Goal: Task Accomplishment & Management: Manage account settings

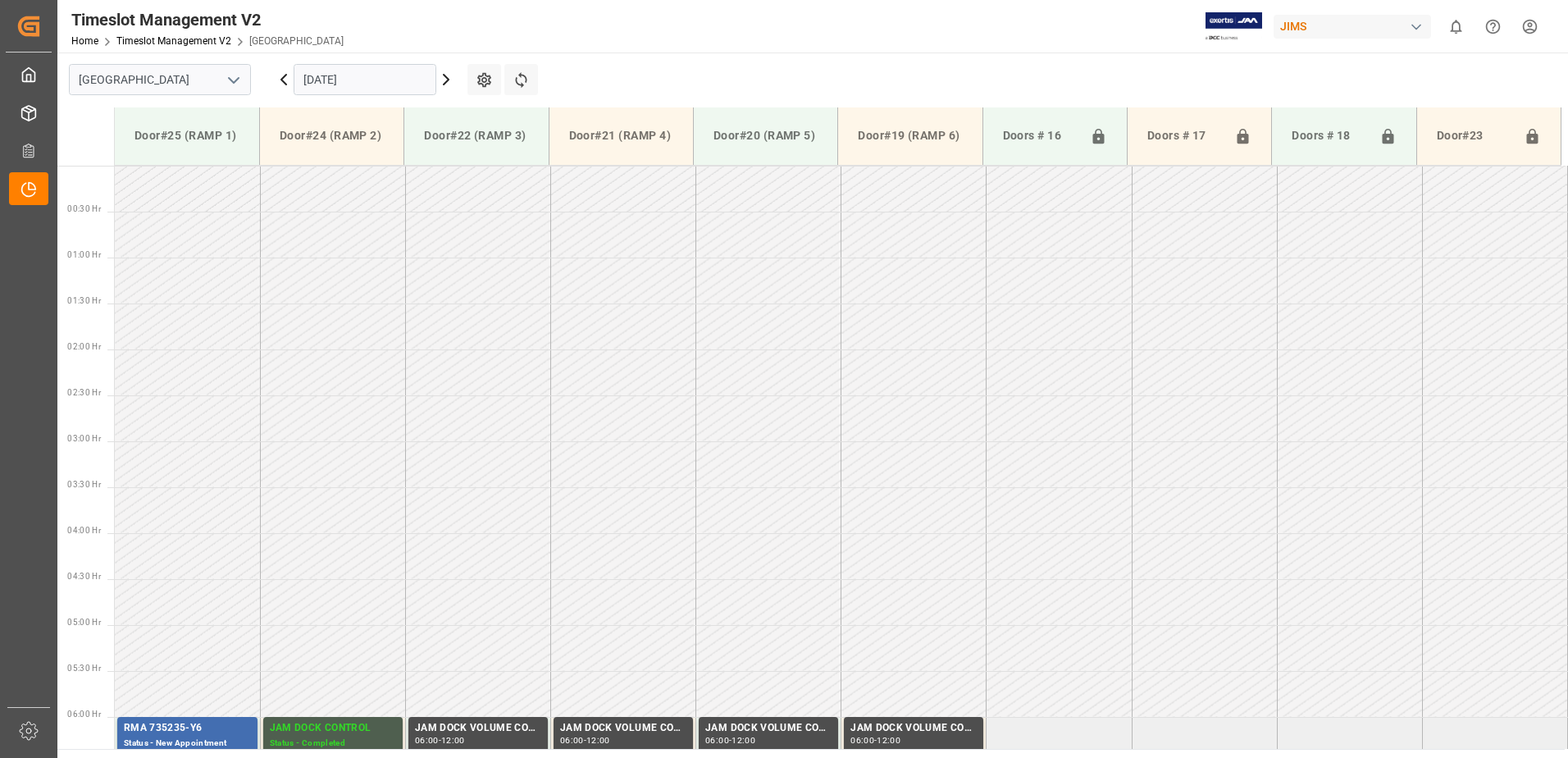
scroll to position [470, 0]
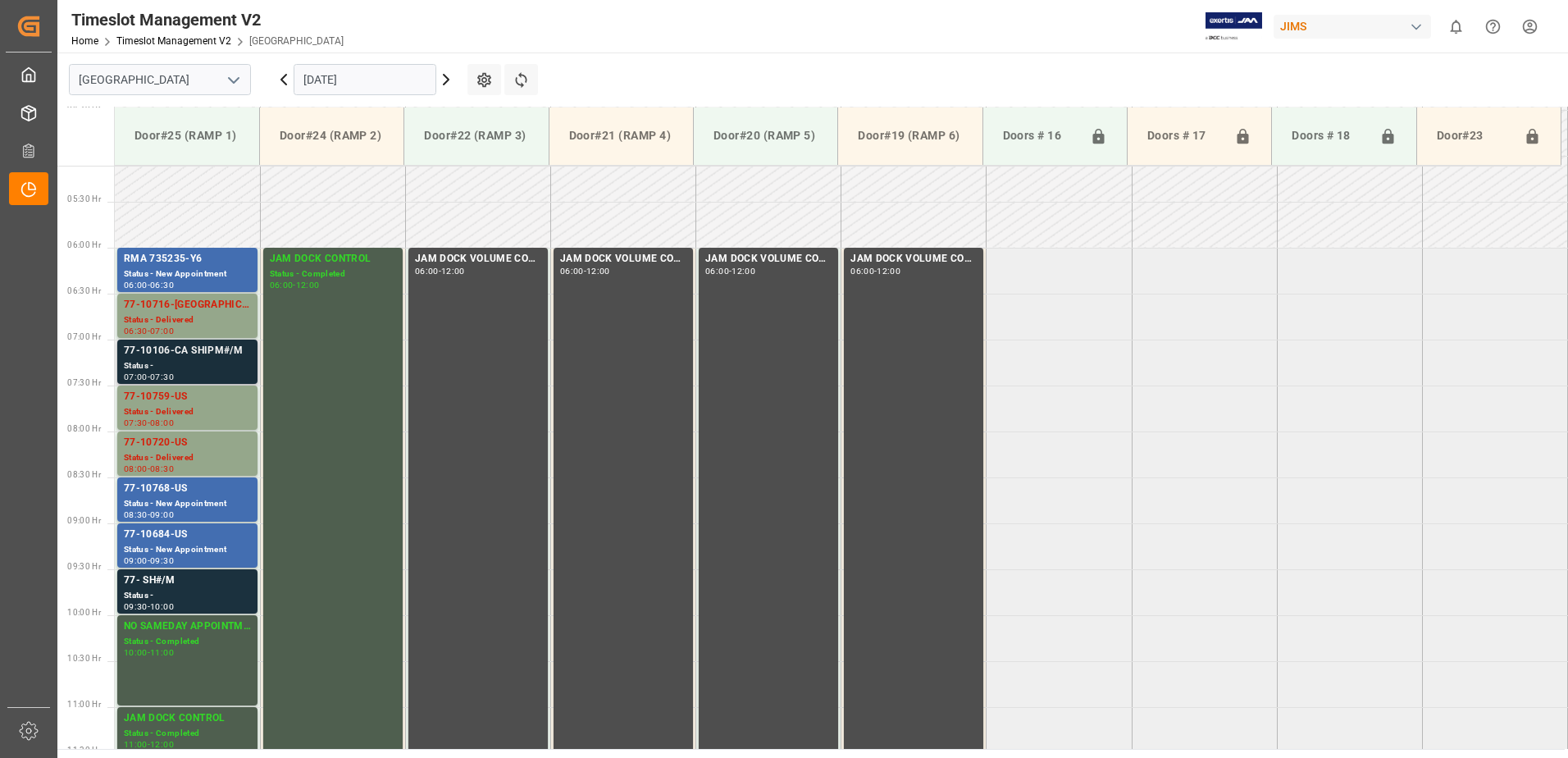
click at [177, 361] on div "Status -" at bounding box center [188, 366] width 127 height 14
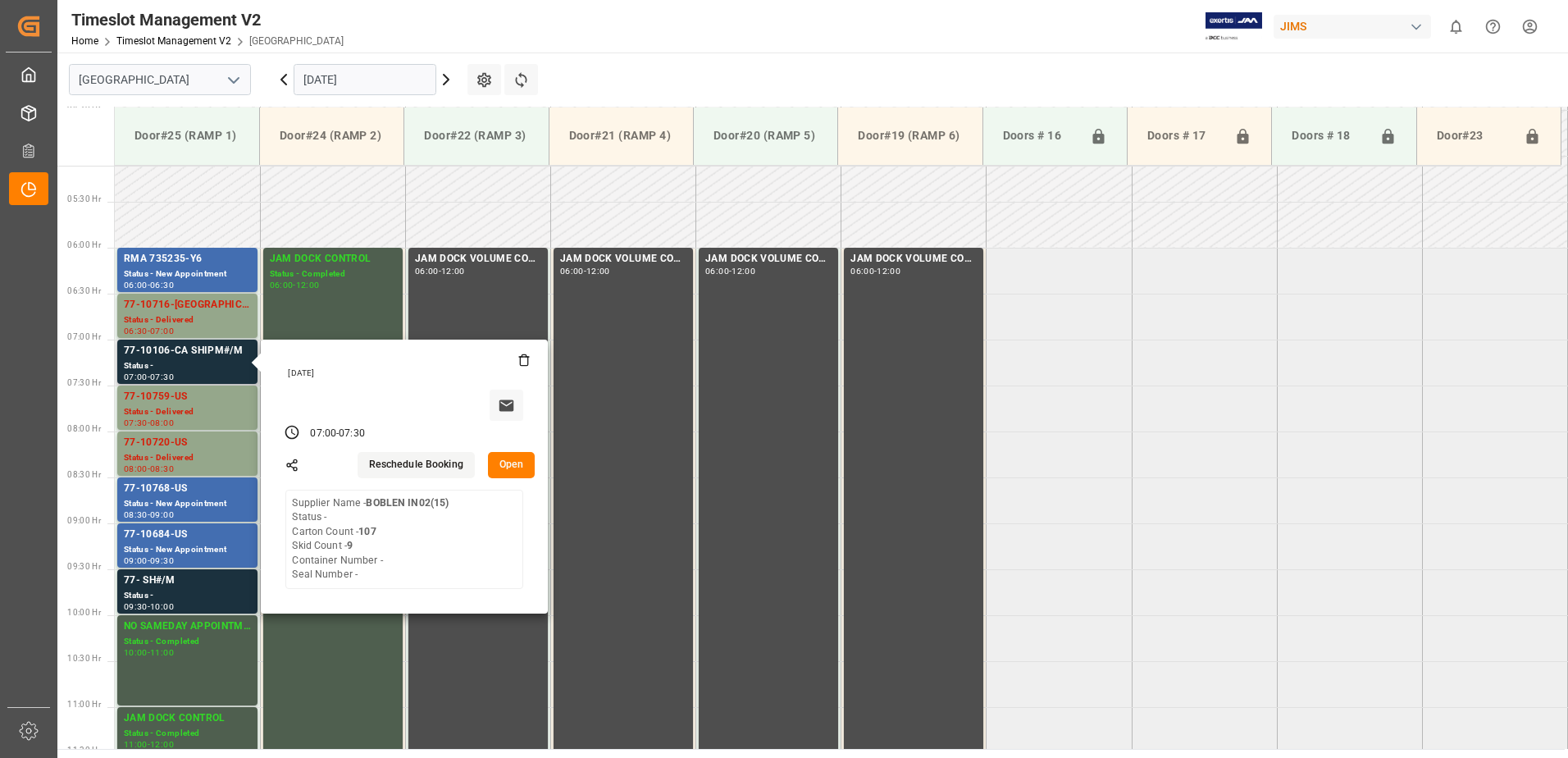
click at [514, 465] on button "Open" at bounding box center [512, 466] width 48 height 26
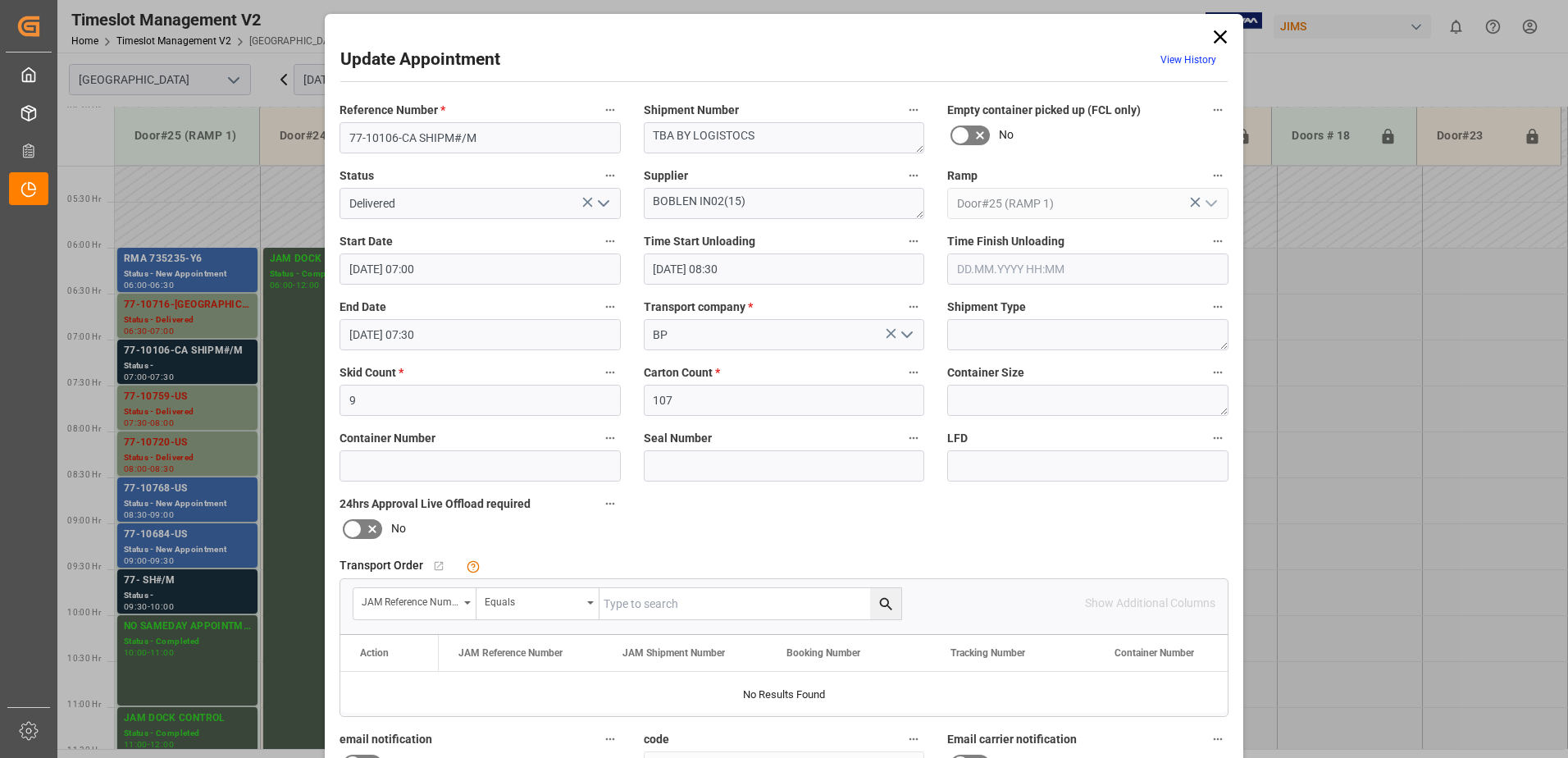
click at [1220, 39] on icon at bounding box center [1220, 37] width 13 height 13
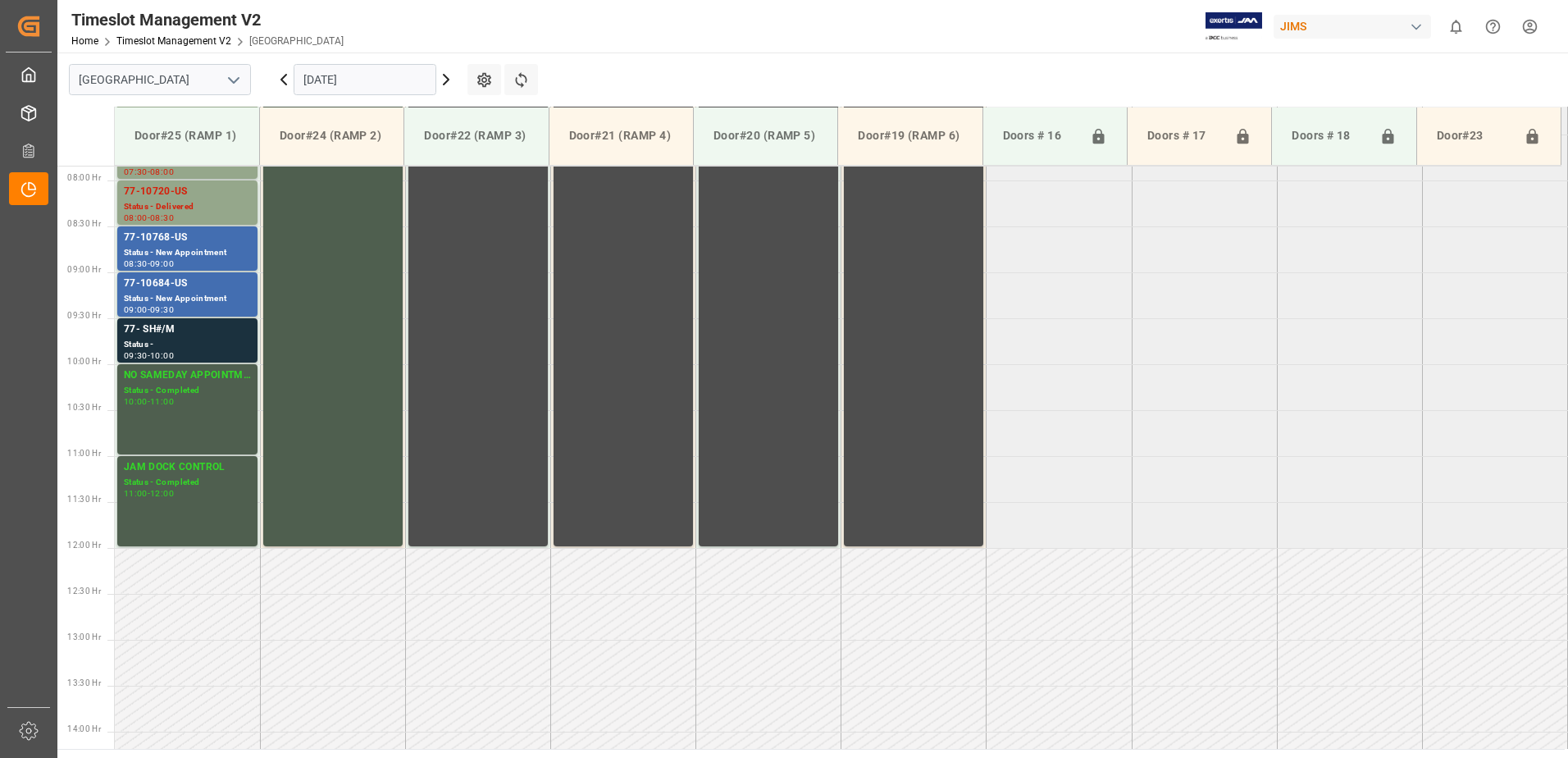
scroll to position [725, 0]
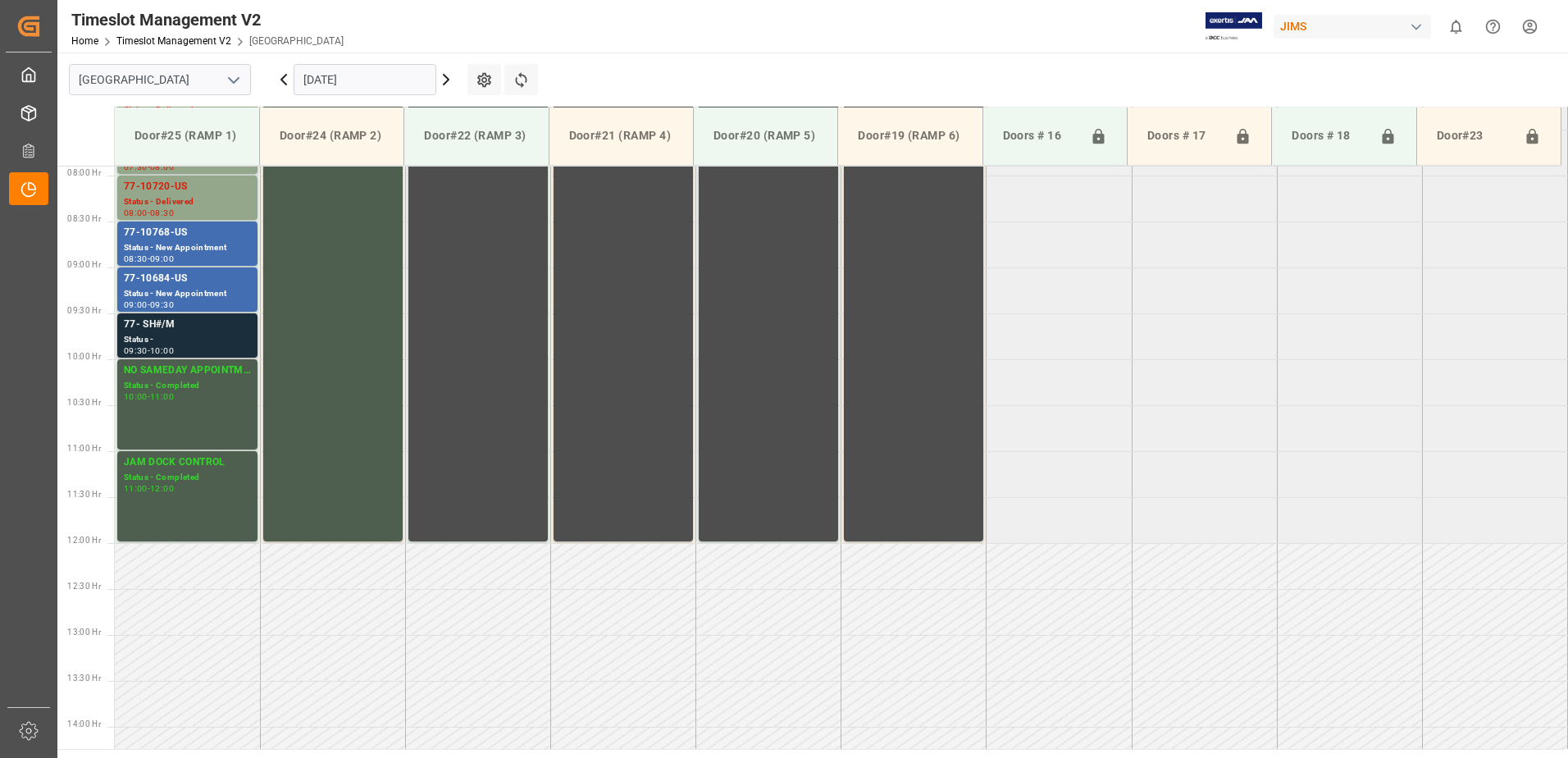
click at [172, 330] on div "77- SH#/M" at bounding box center [188, 324] width 127 height 16
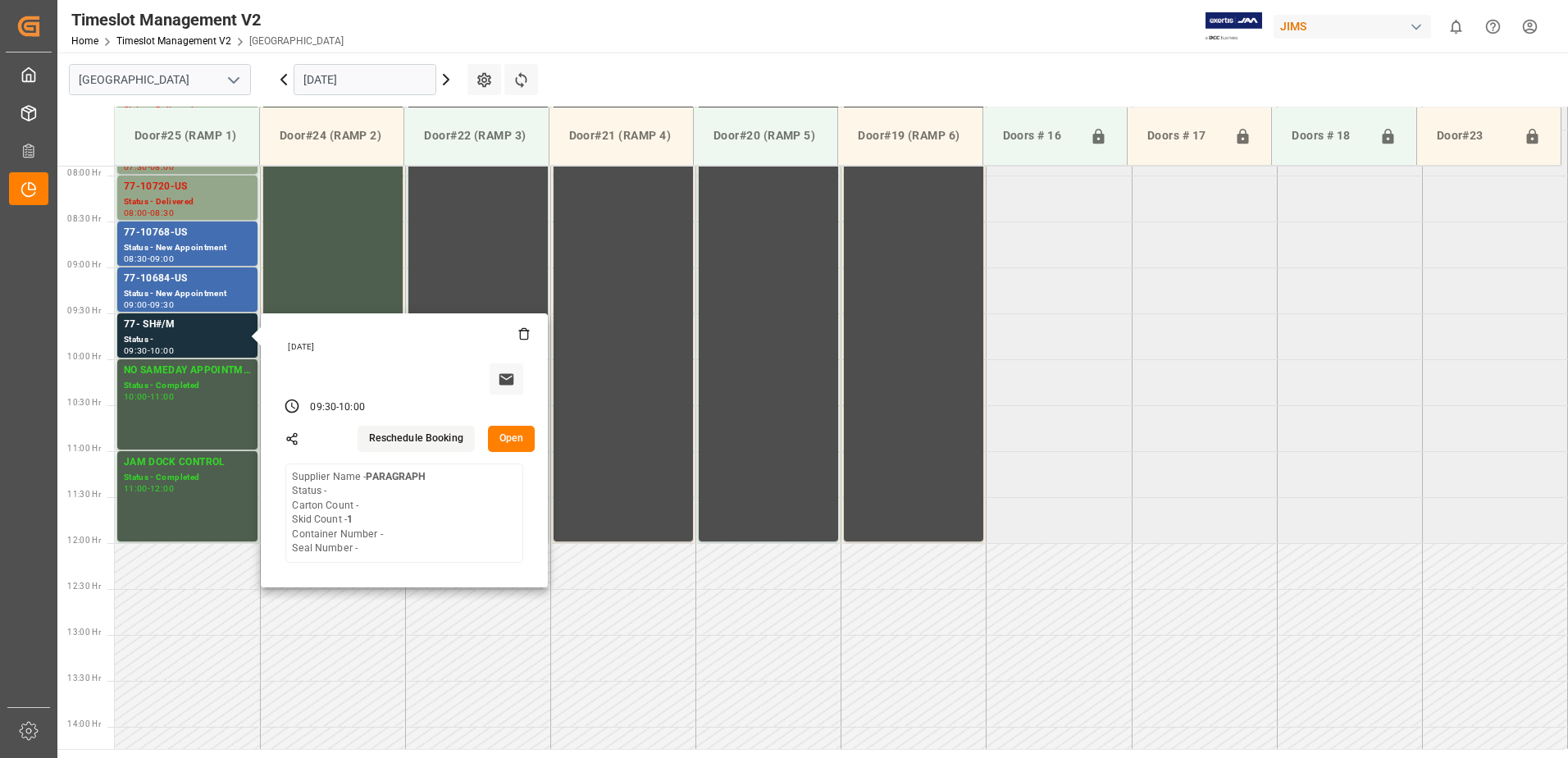
click at [665, 79] on main "Montreal 05.09.2025 Settings Refresh Time Slots Door#25 (RAMP 1) Door#24 (RAMP …" at bounding box center [811, 401] width 1507 height 696
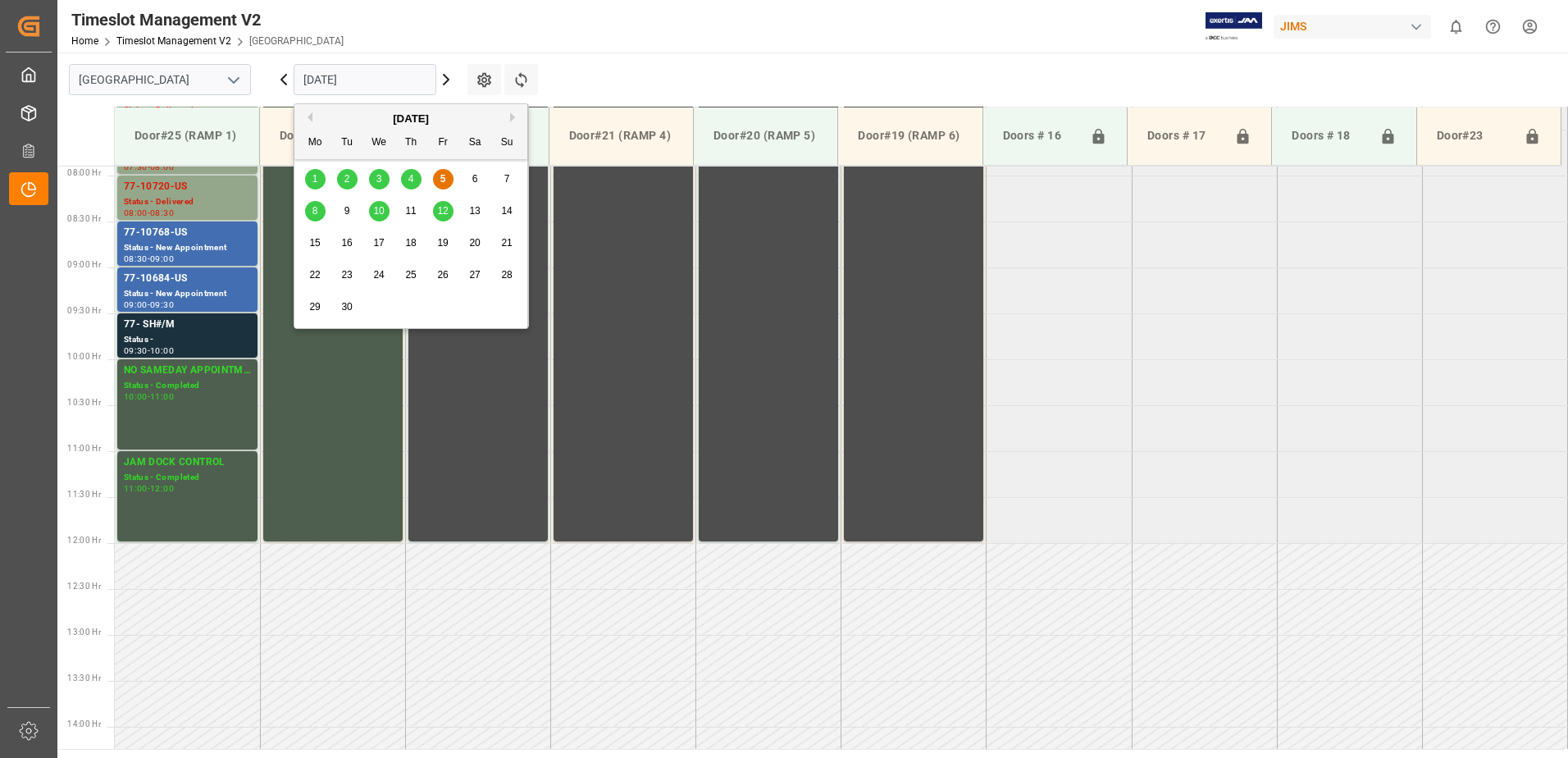
click at [391, 77] on input "[DATE]" at bounding box center [365, 79] width 143 height 31
click at [377, 213] on span "10" at bounding box center [378, 211] width 11 height 12
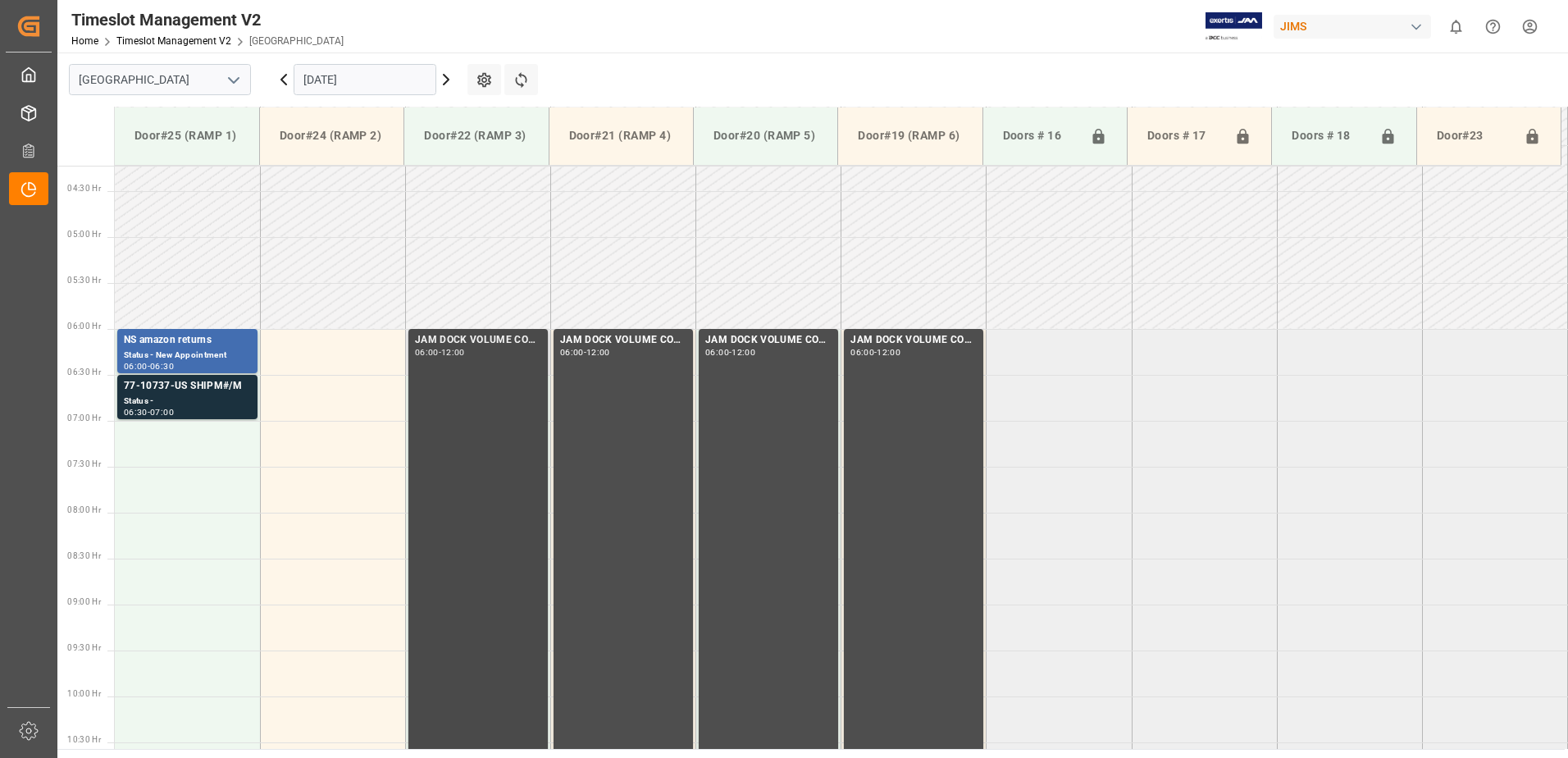
scroll to position [315, 0]
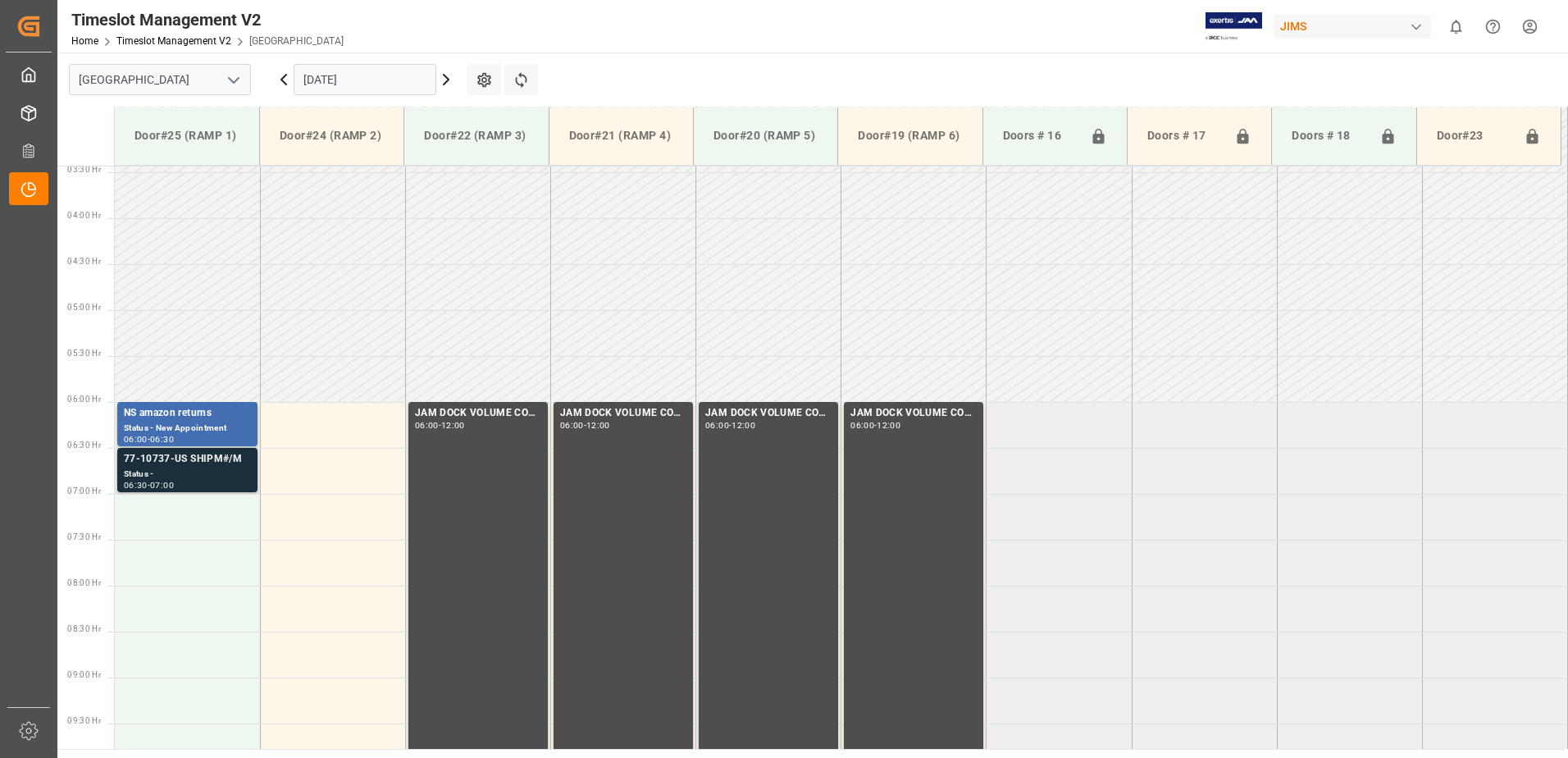
click at [165, 467] on div "77-10737-US SHIPM#/M" at bounding box center [188, 460] width 127 height 16
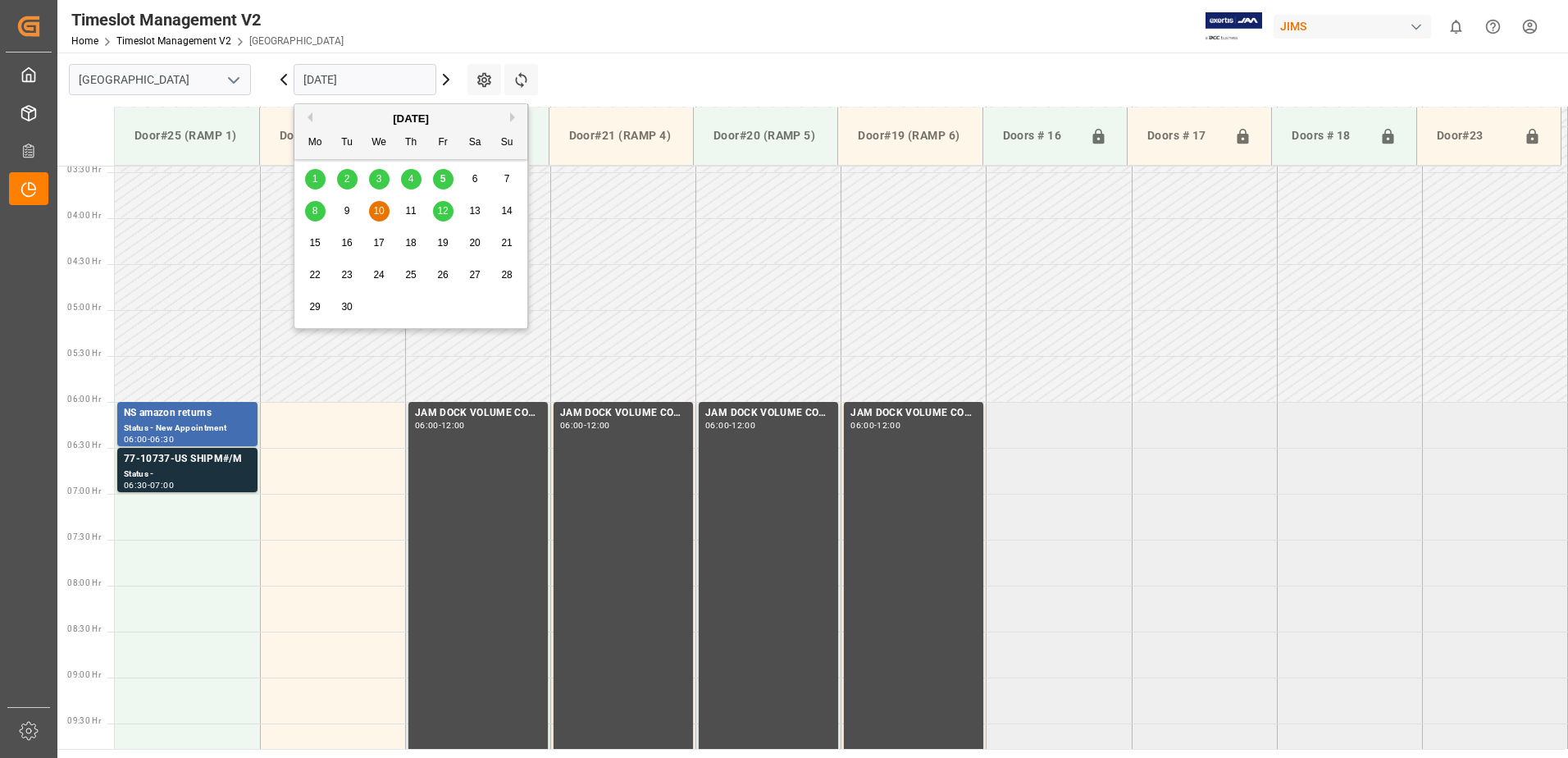
click at [402, 79] on input "10.09.2025" at bounding box center [365, 79] width 143 height 31
click at [319, 211] on div "8" at bounding box center [315, 212] width 21 height 20
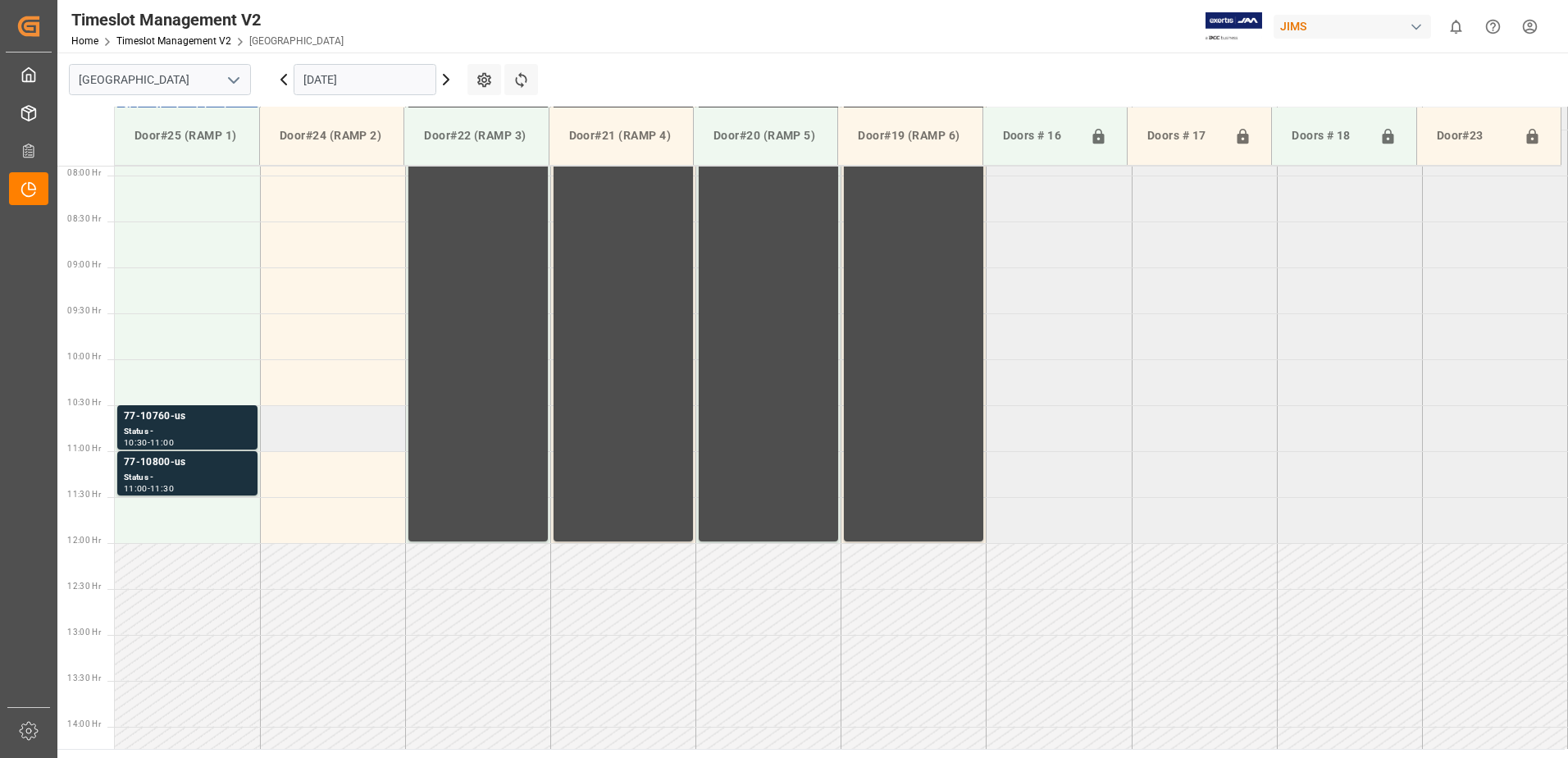
scroll to position [644, 0]
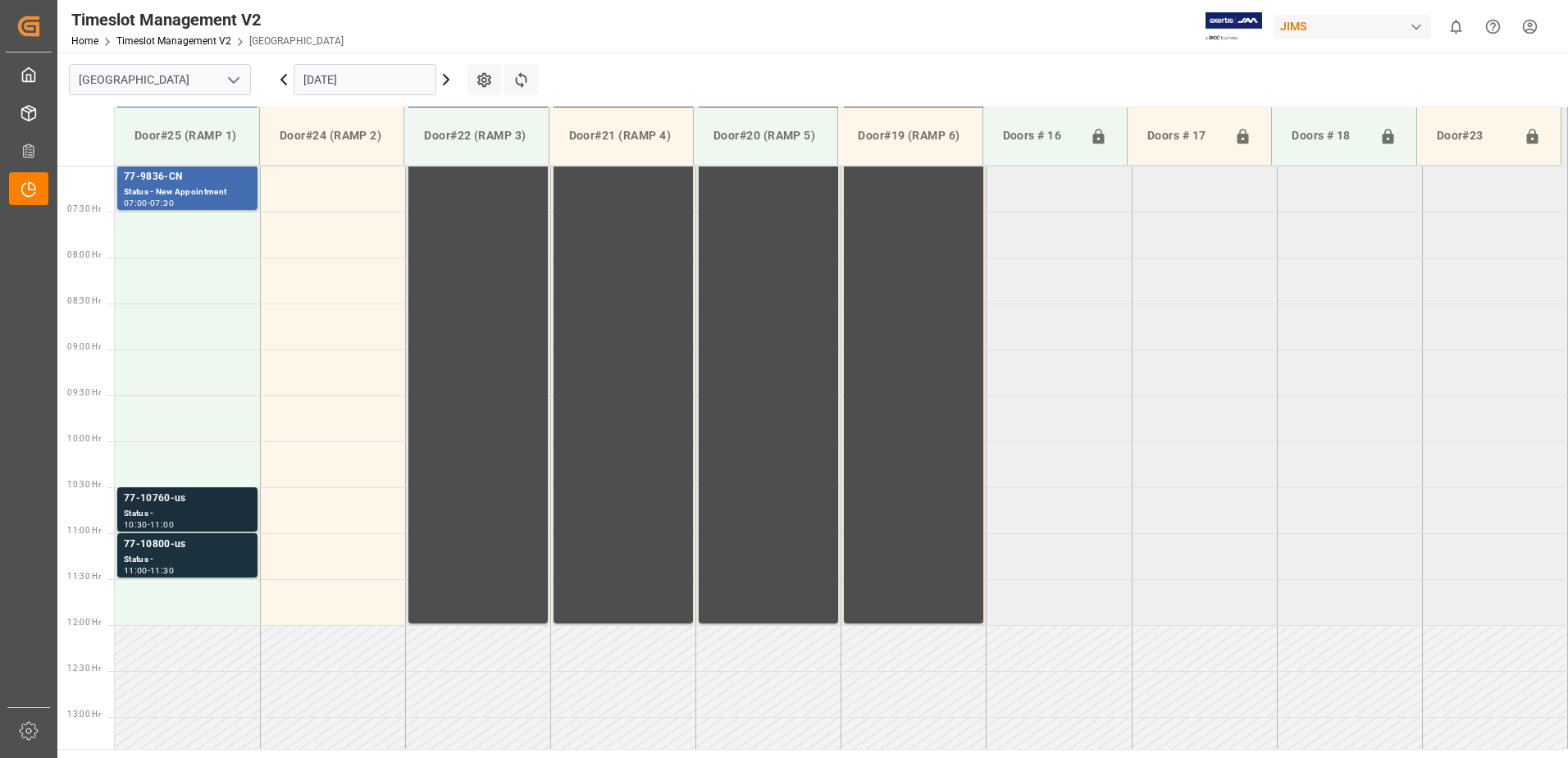
click at [164, 505] on div "77-10760-us" at bounding box center [188, 498] width 127 height 16
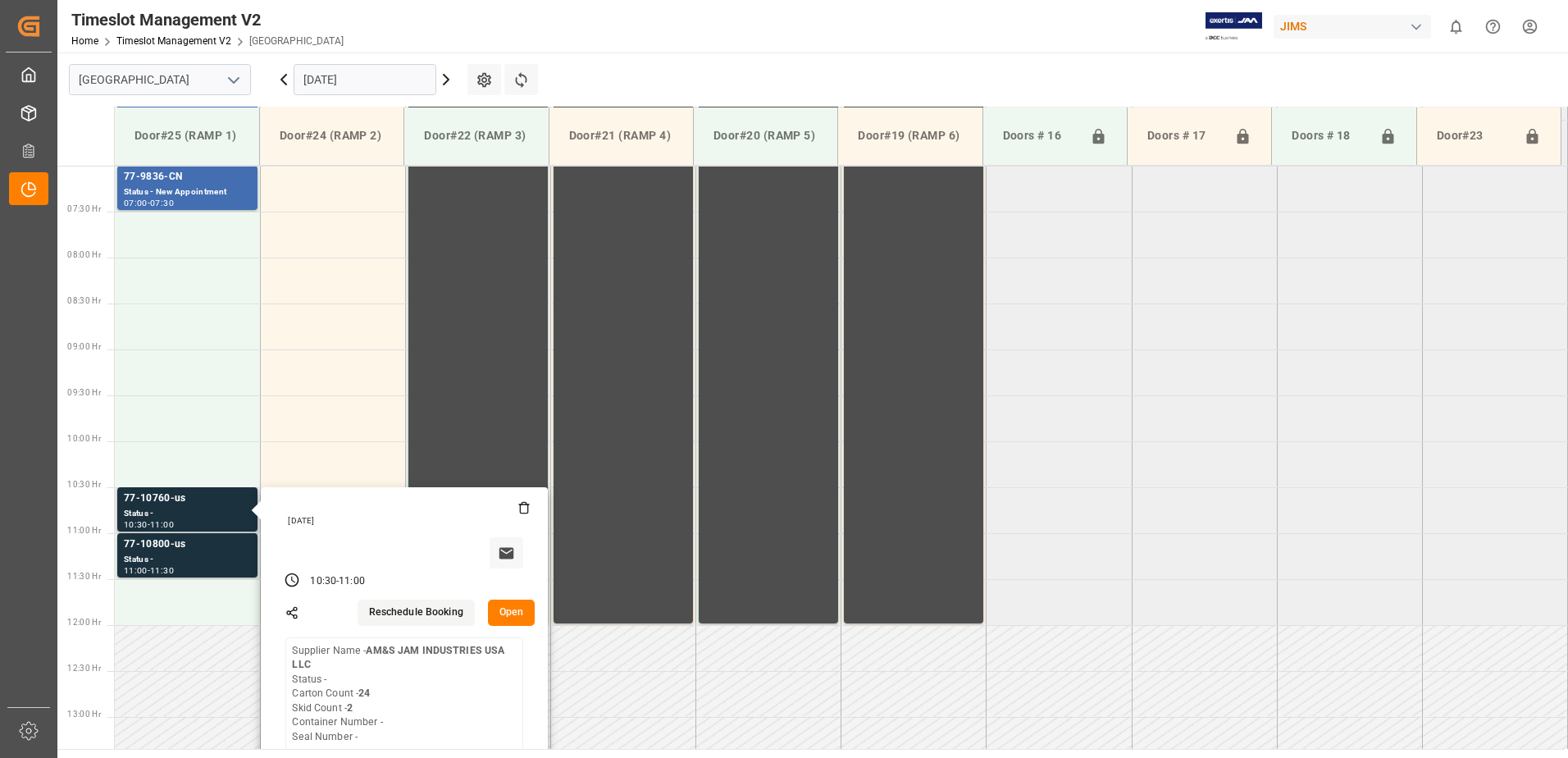
click at [515, 611] on button "Open" at bounding box center [512, 613] width 48 height 26
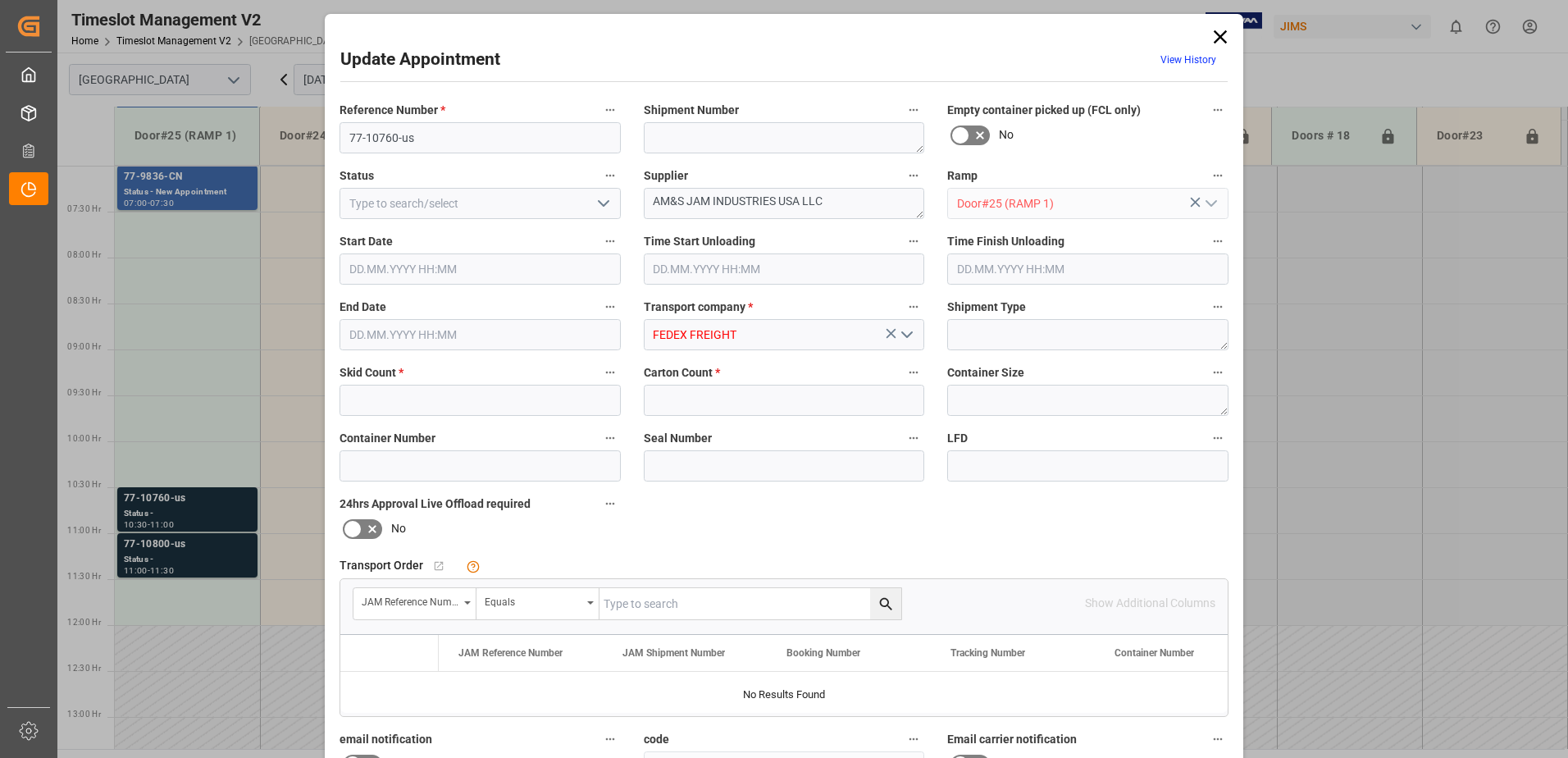
type input "2"
type input "24"
type input "08.09.2025 10:30"
type input "08.09.2025 11:00"
type input "05.09.2025 12:44"
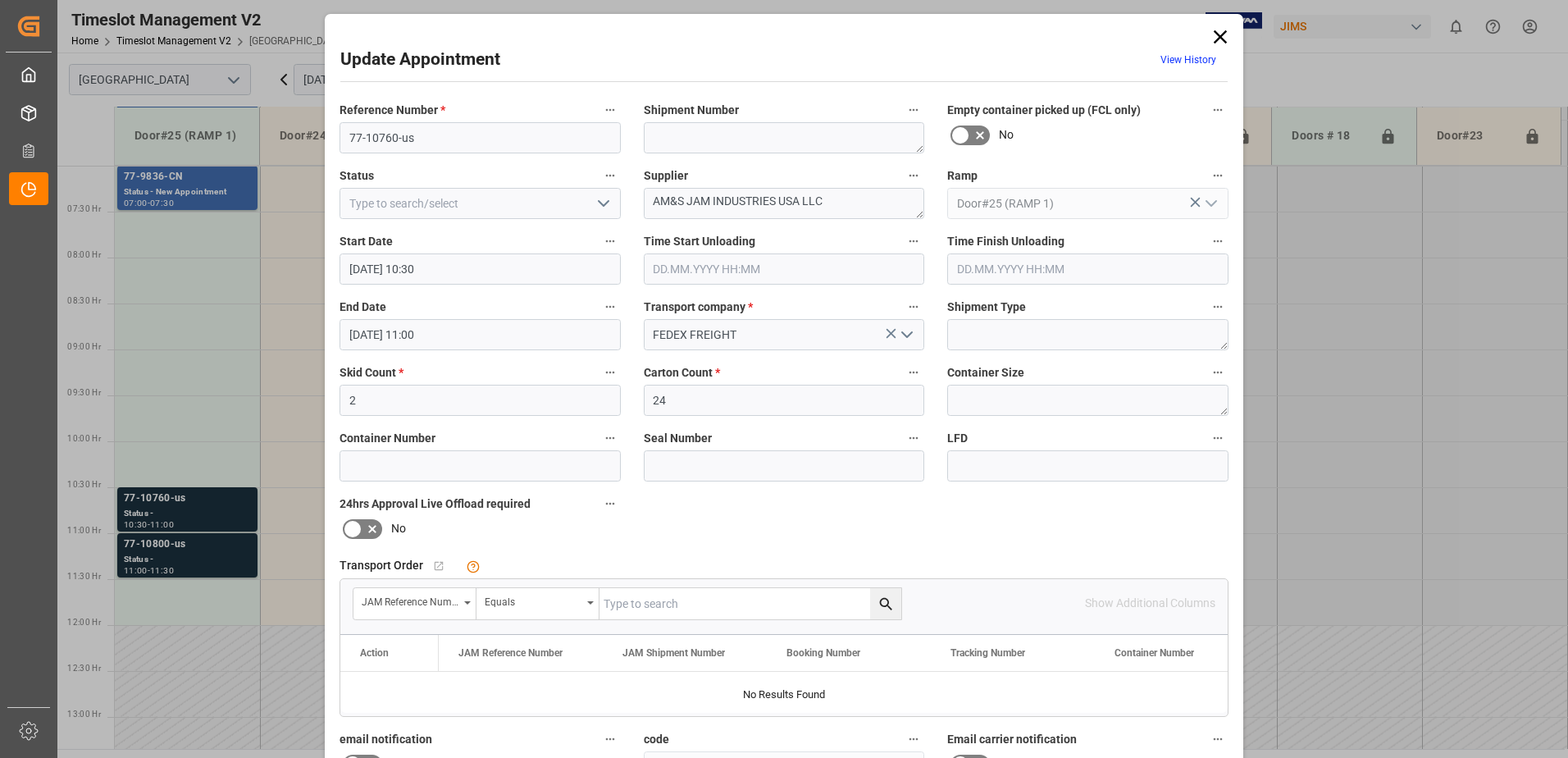
click at [702, 603] on input "text" at bounding box center [751, 603] width 302 height 31
type input "77-10760-us"
click at [883, 607] on icon "search button" at bounding box center [886, 604] width 17 height 17
click at [436, 136] on input "77-10760-us" at bounding box center [479, 137] width 281 height 31
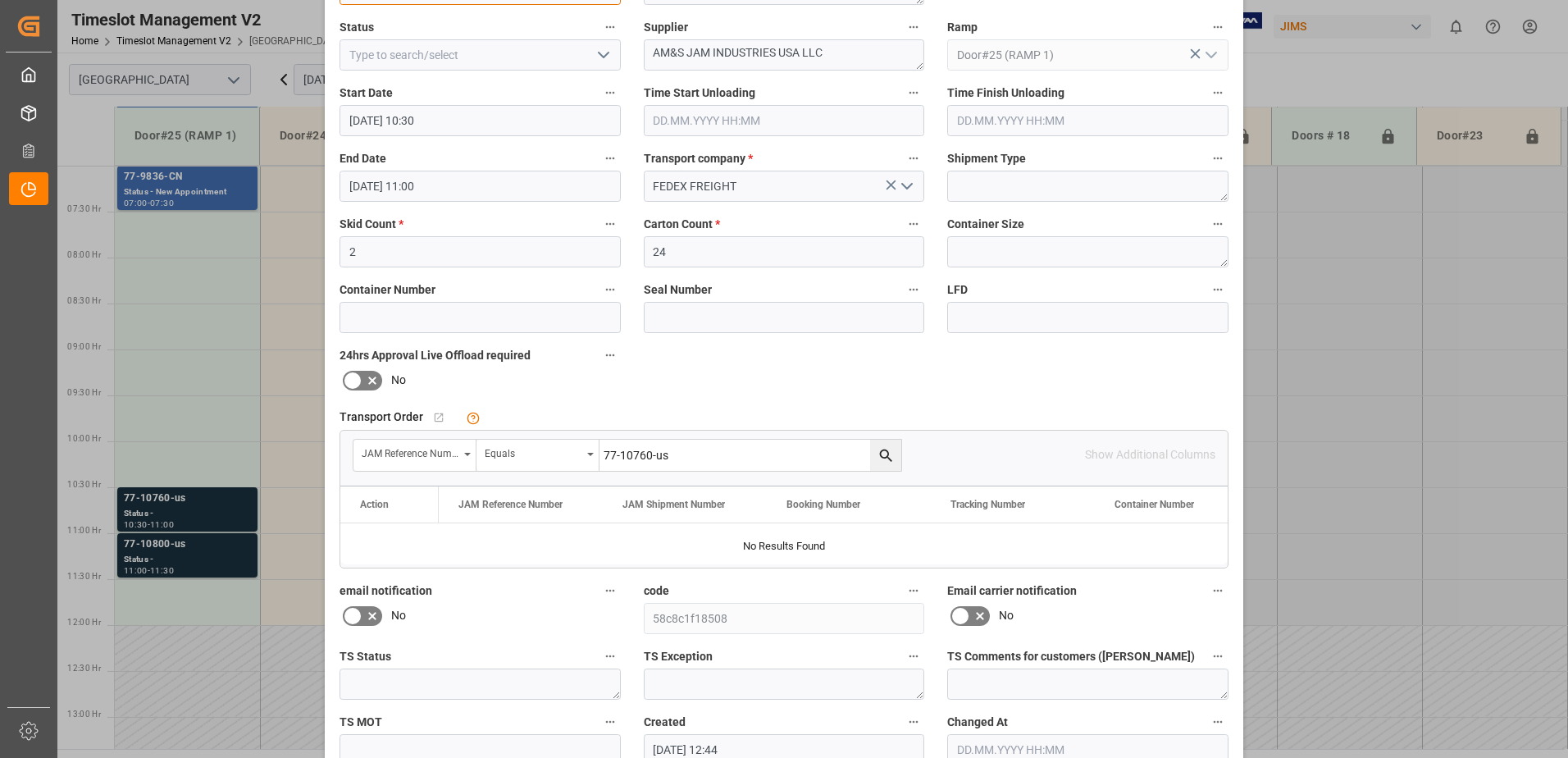
scroll to position [240, 0]
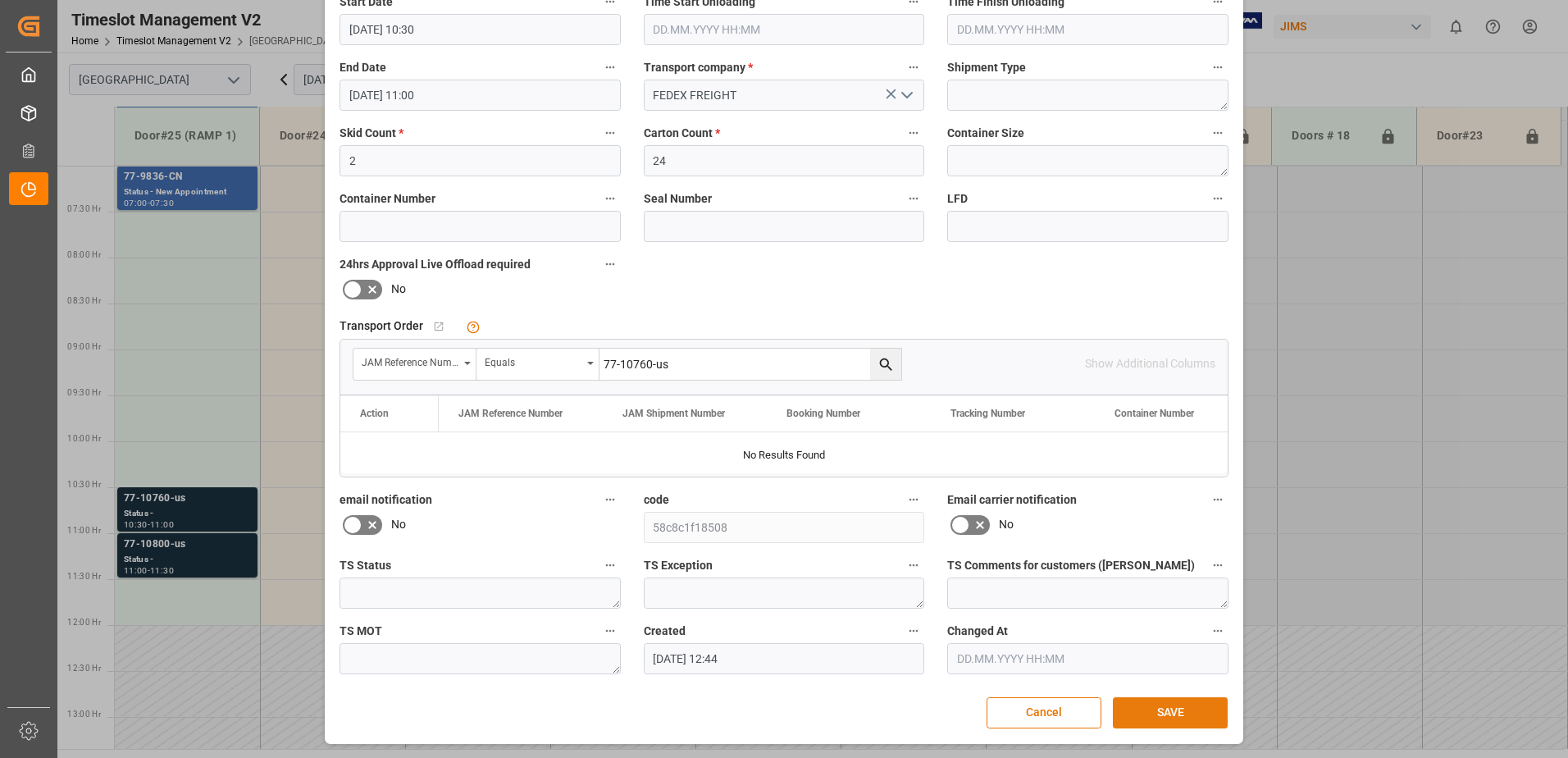
type input "77-10760-US SHIPM#/M"
click at [1168, 711] on button "SAVE" at bounding box center [1169, 712] width 114 height 31
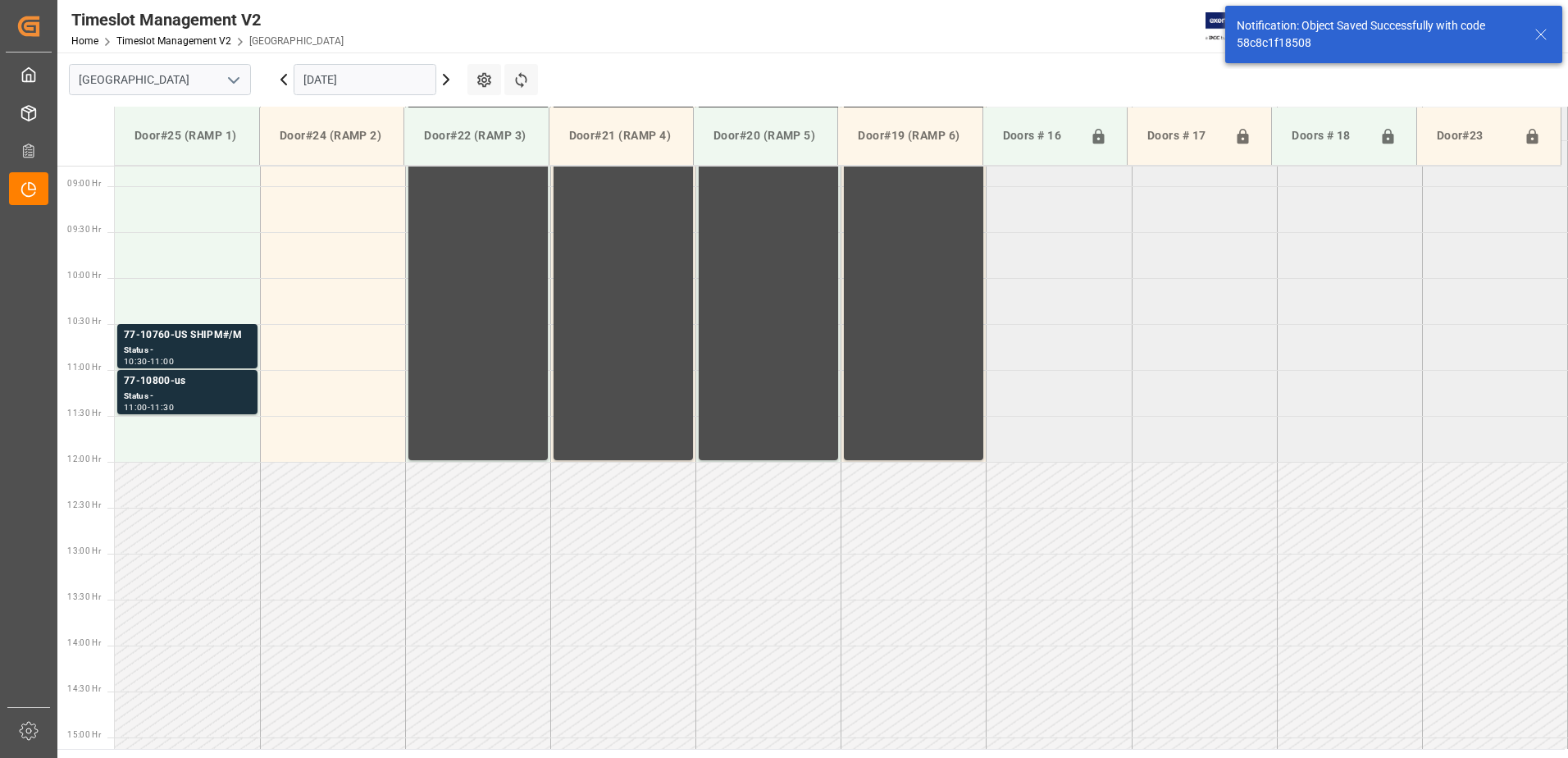
scroll to position [818, 0]
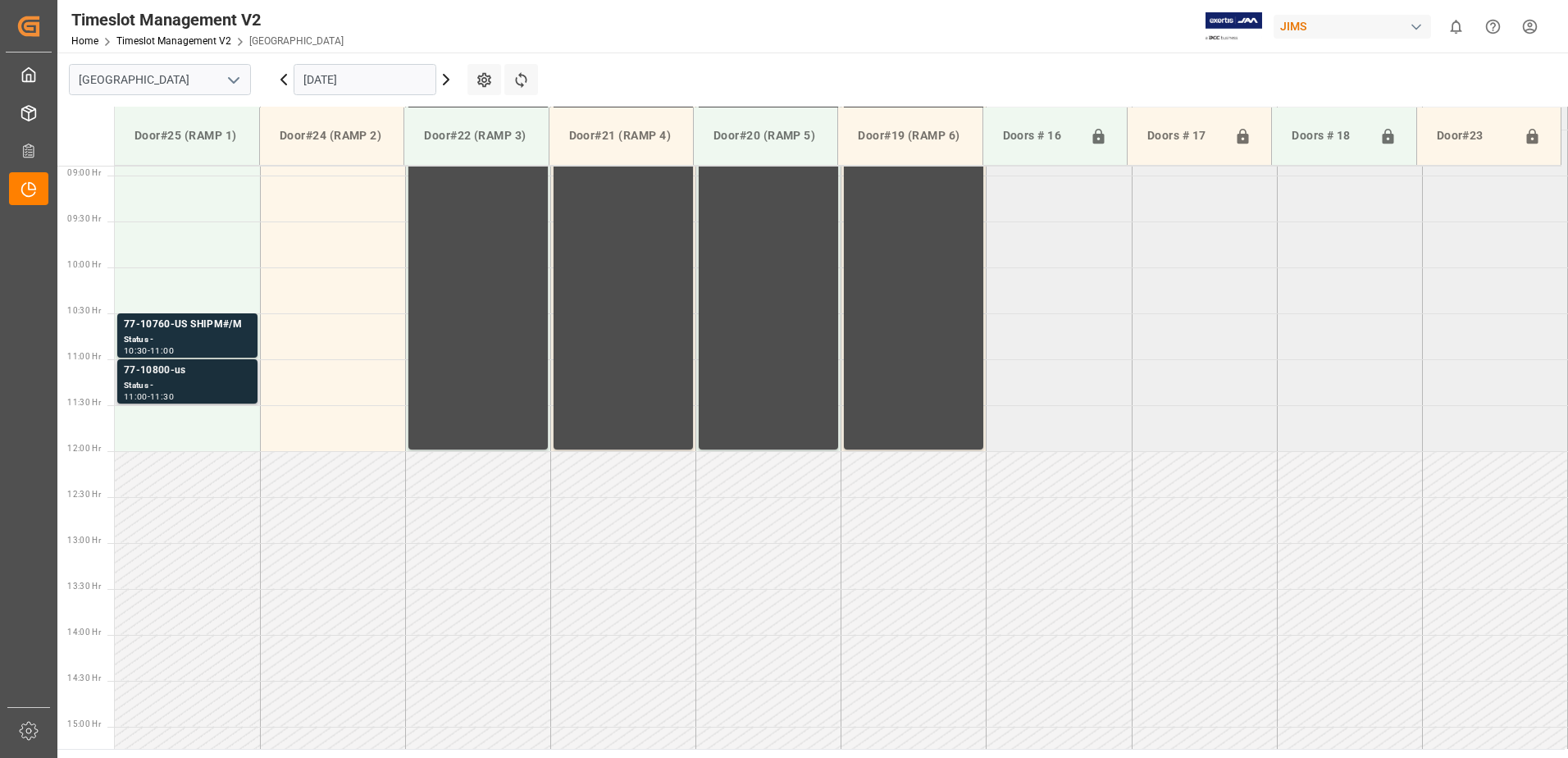
click at [199, 372] on div "77-10800-us" at bounding box center [188, 371] width 127 height 16
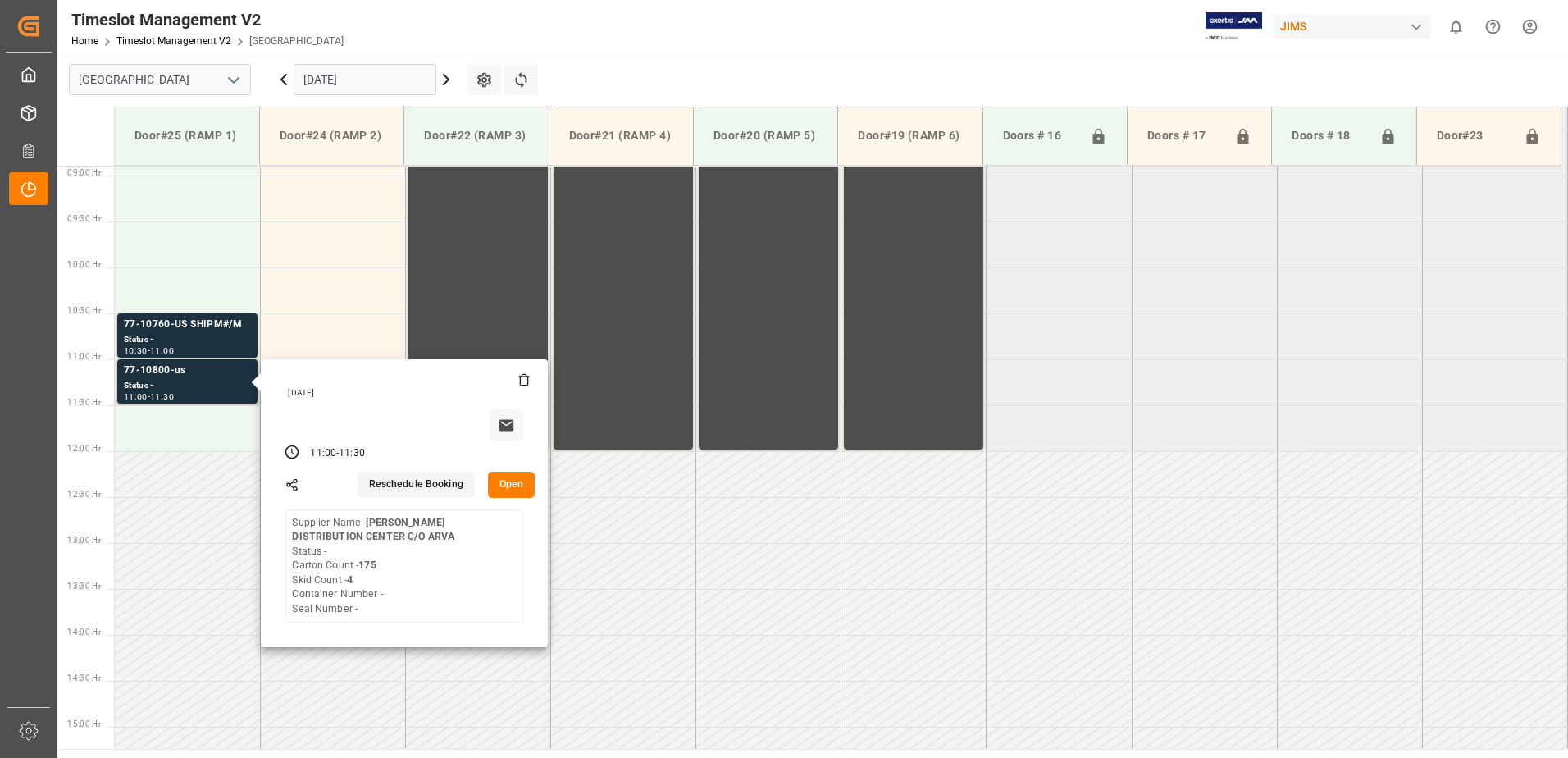
click at [510, 478] on button "Open" at bounding box center [512, 484] width 48 height 26
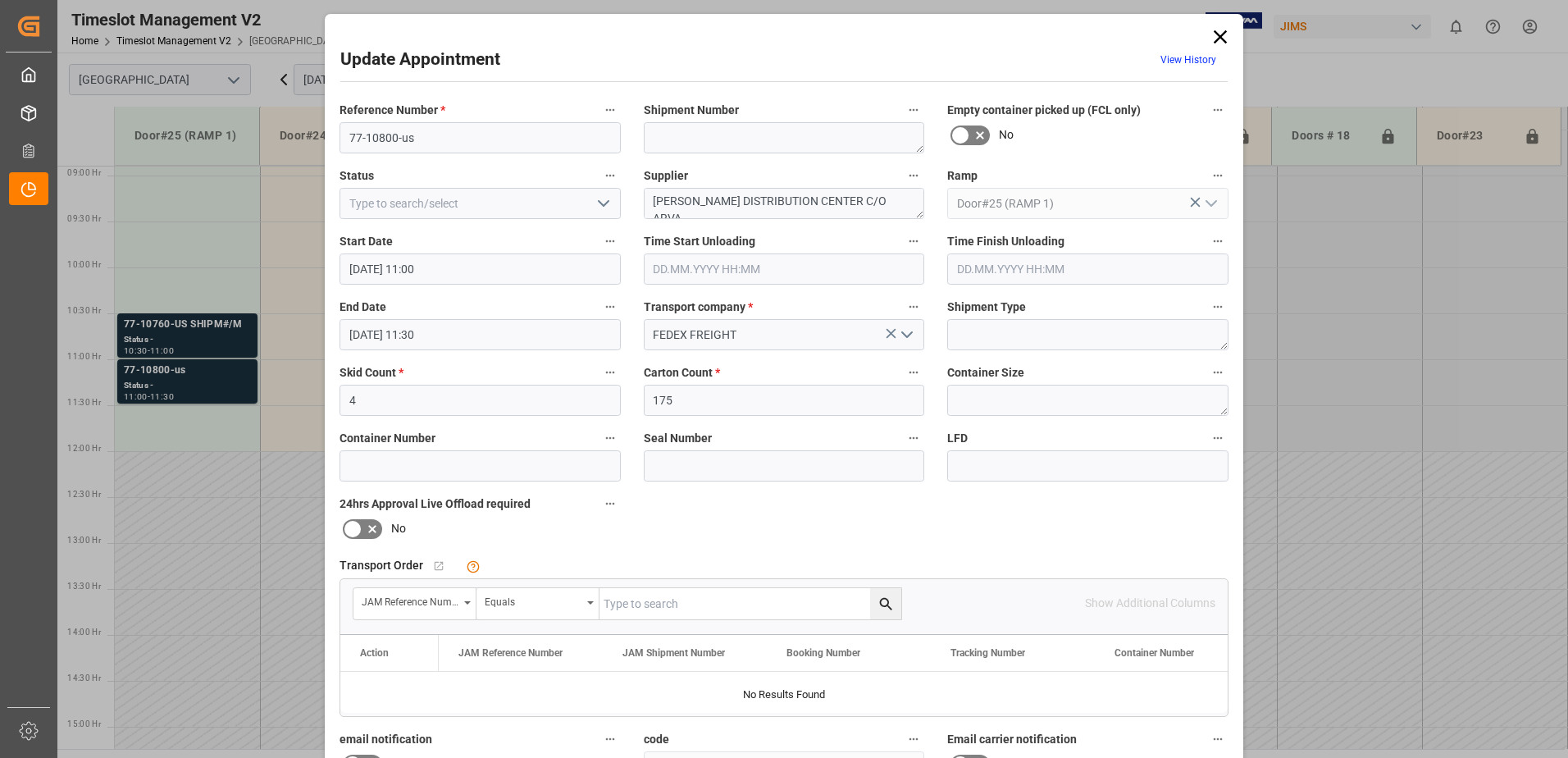
click at [754, 598] on input "text" at bounding box center [751, 603] width 302 height 31
type input "77-10800-US"
click at [882, 604] on icon "search button" at bounding box center [886, 604] width 17 height 17
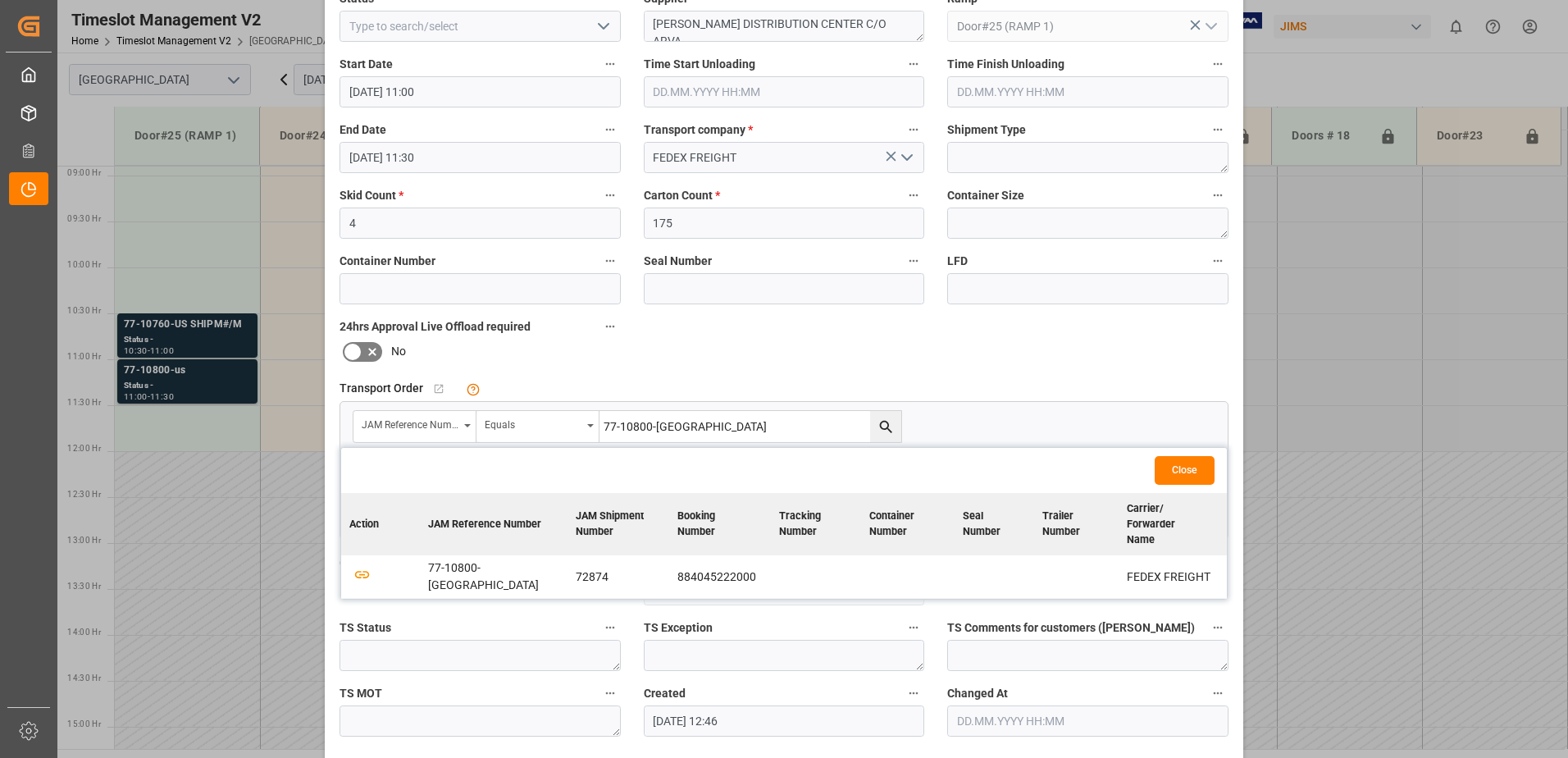
scroll to position [240, 0]
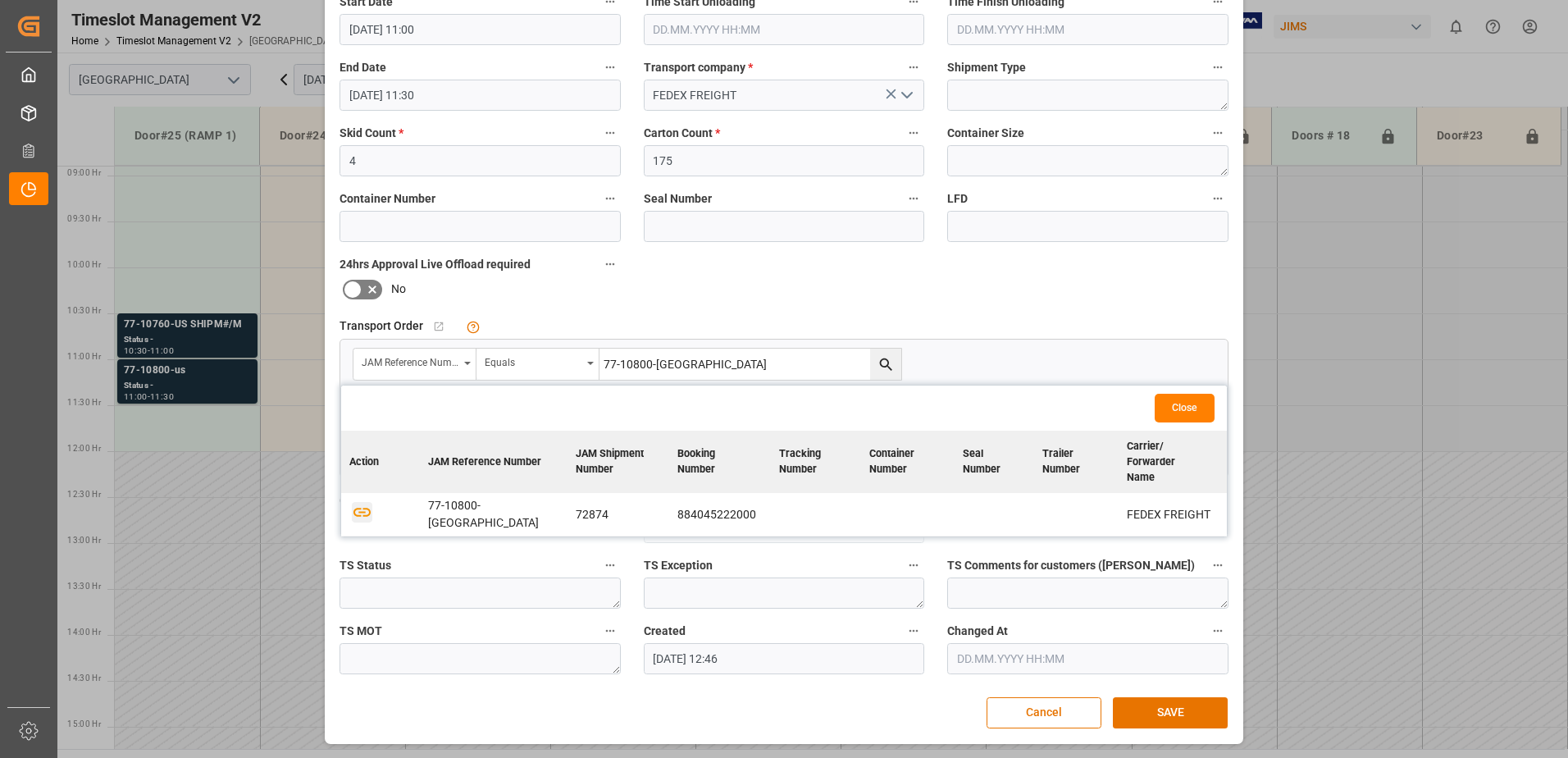
click at [359, 502] on icon "button" at bounding box center [362, 512] width 21 height 21
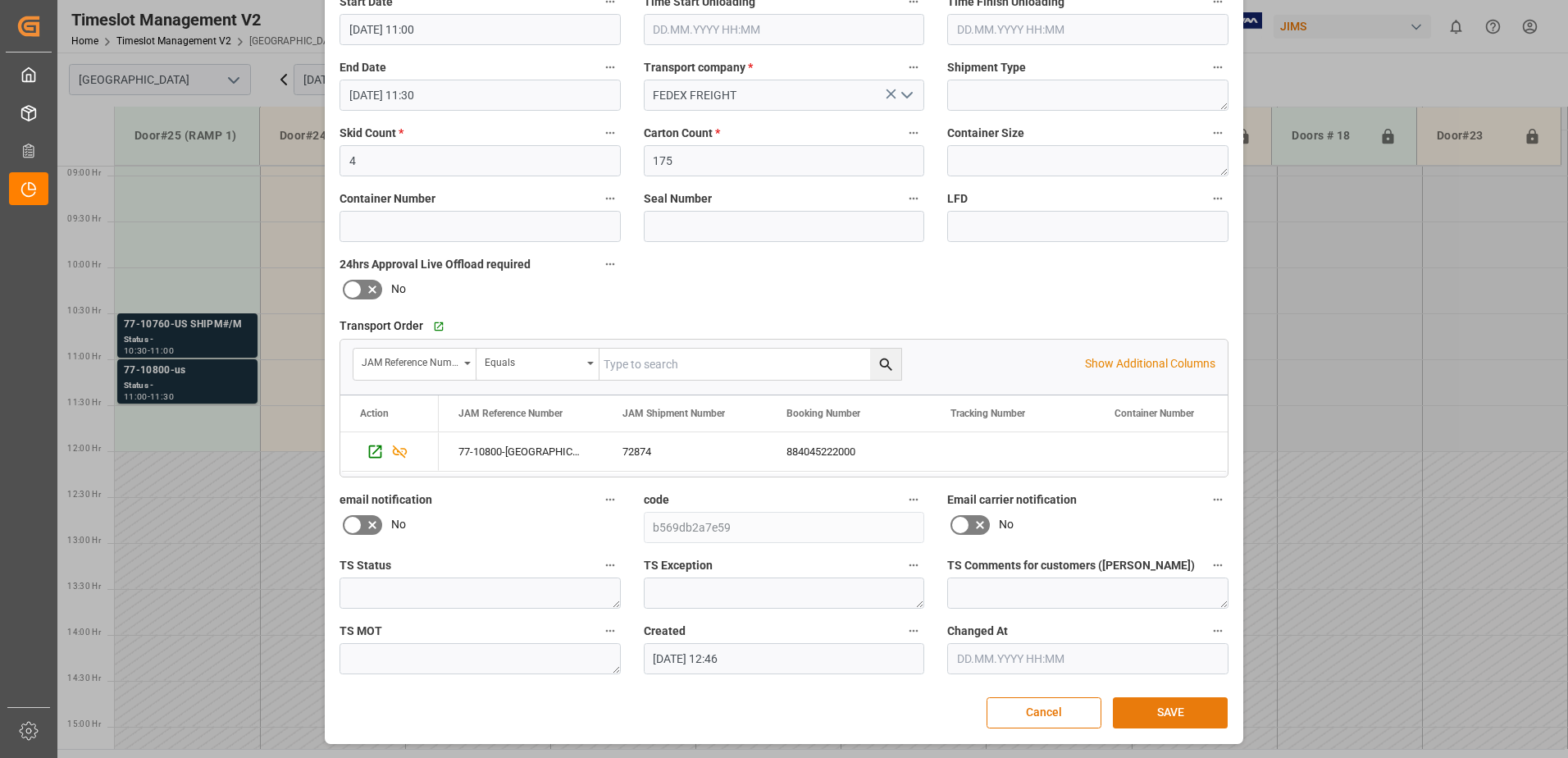
click at [1169, 713] on button "SAVE" at bounding box center [1169, 712] width 114 height 31
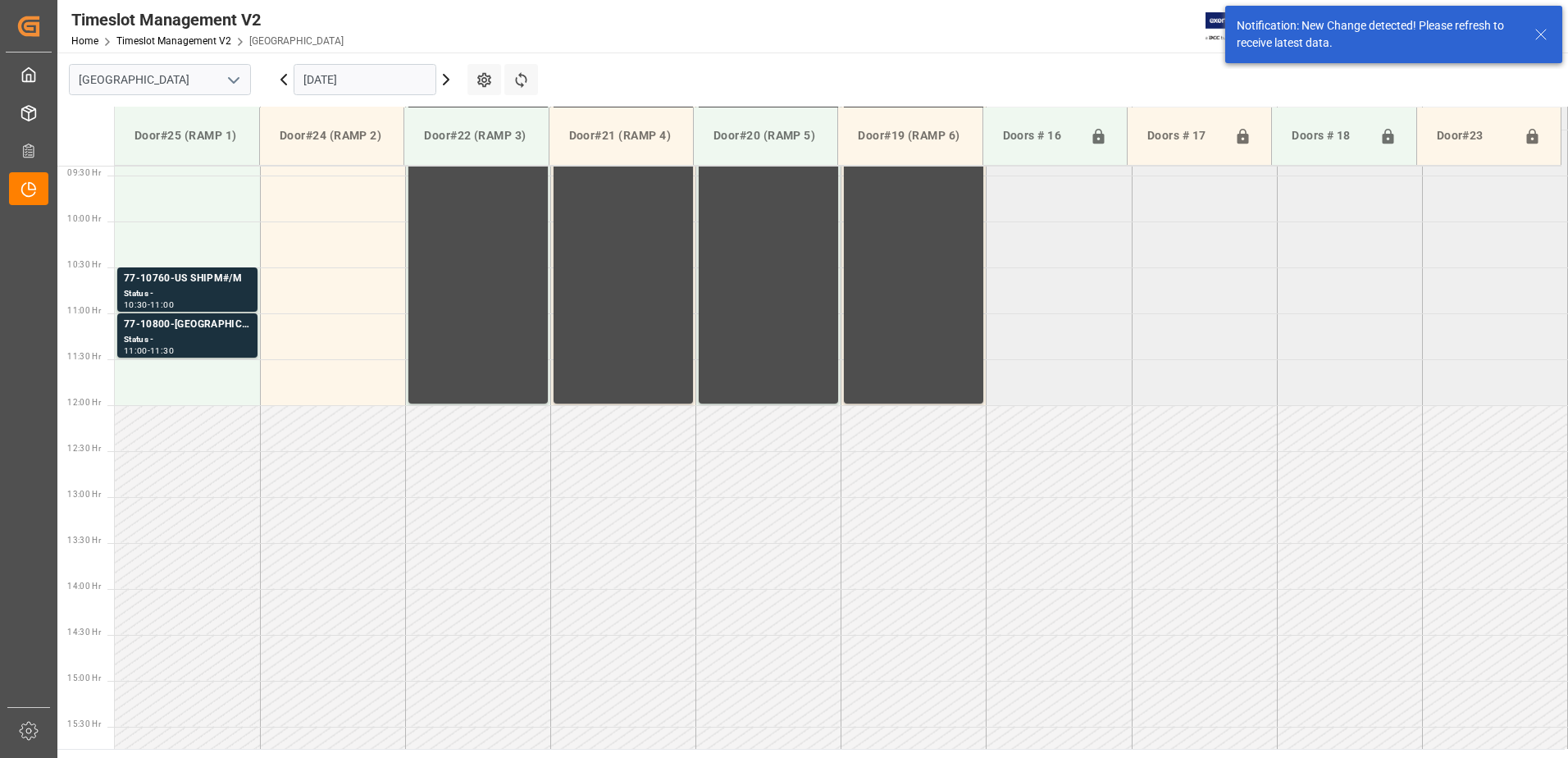
scroll to position [909, 0]
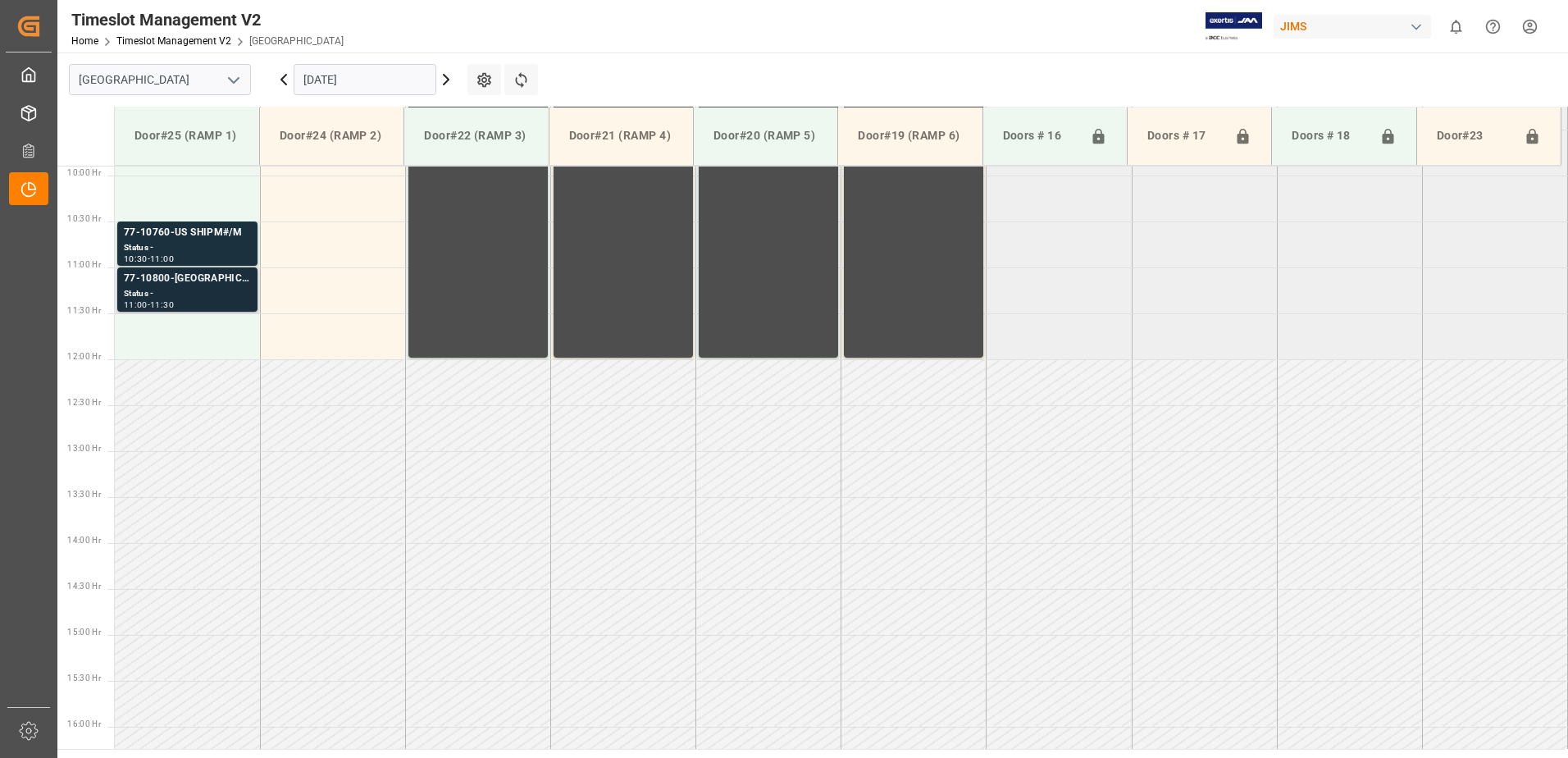
click at [217, 281] on div "77-10800-US" at bounding box center [188, 279] width 127 height 16
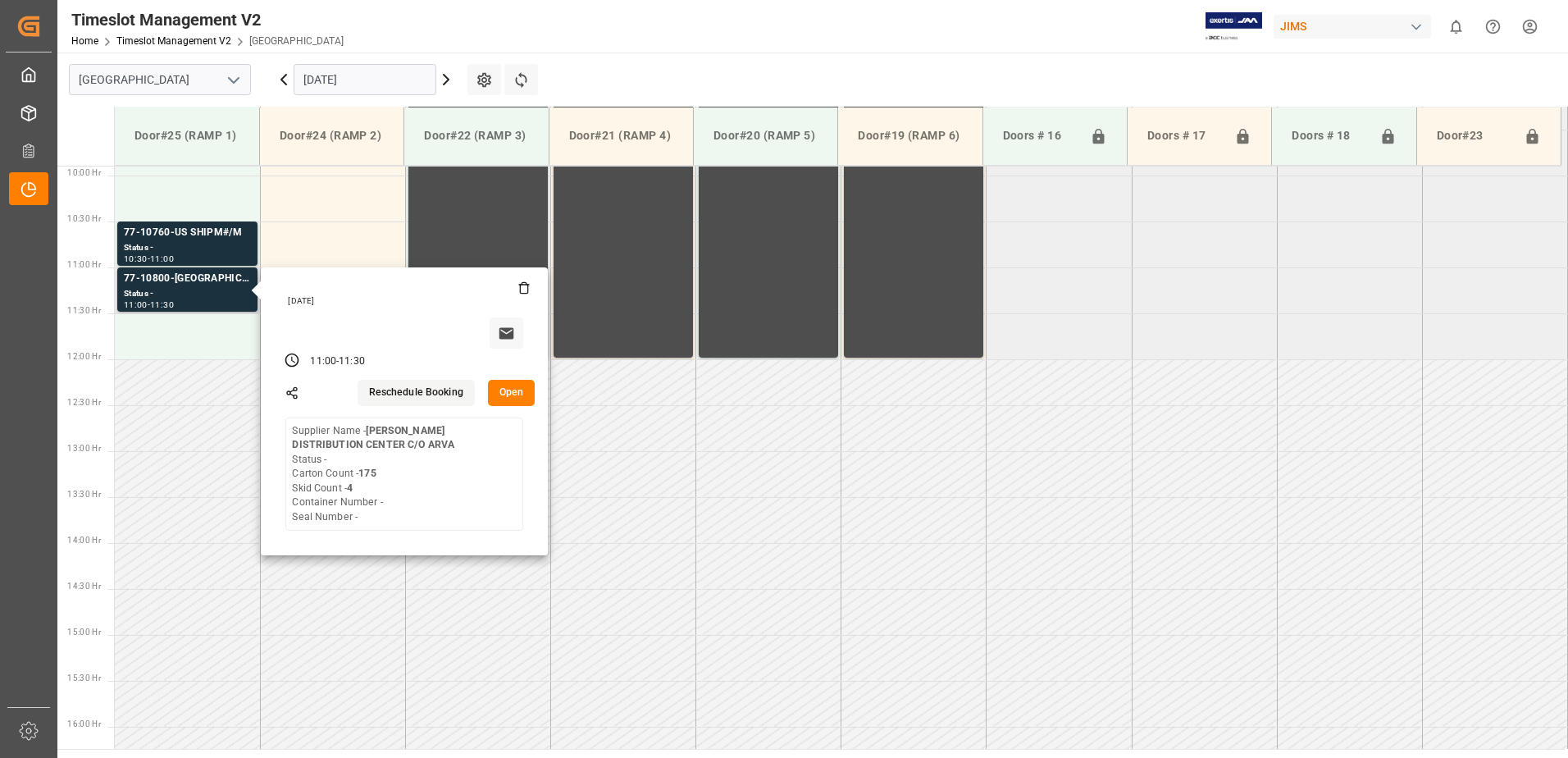
click at [510, 391] on button "Open" at bounding box center [512, 393] width 48 height 26
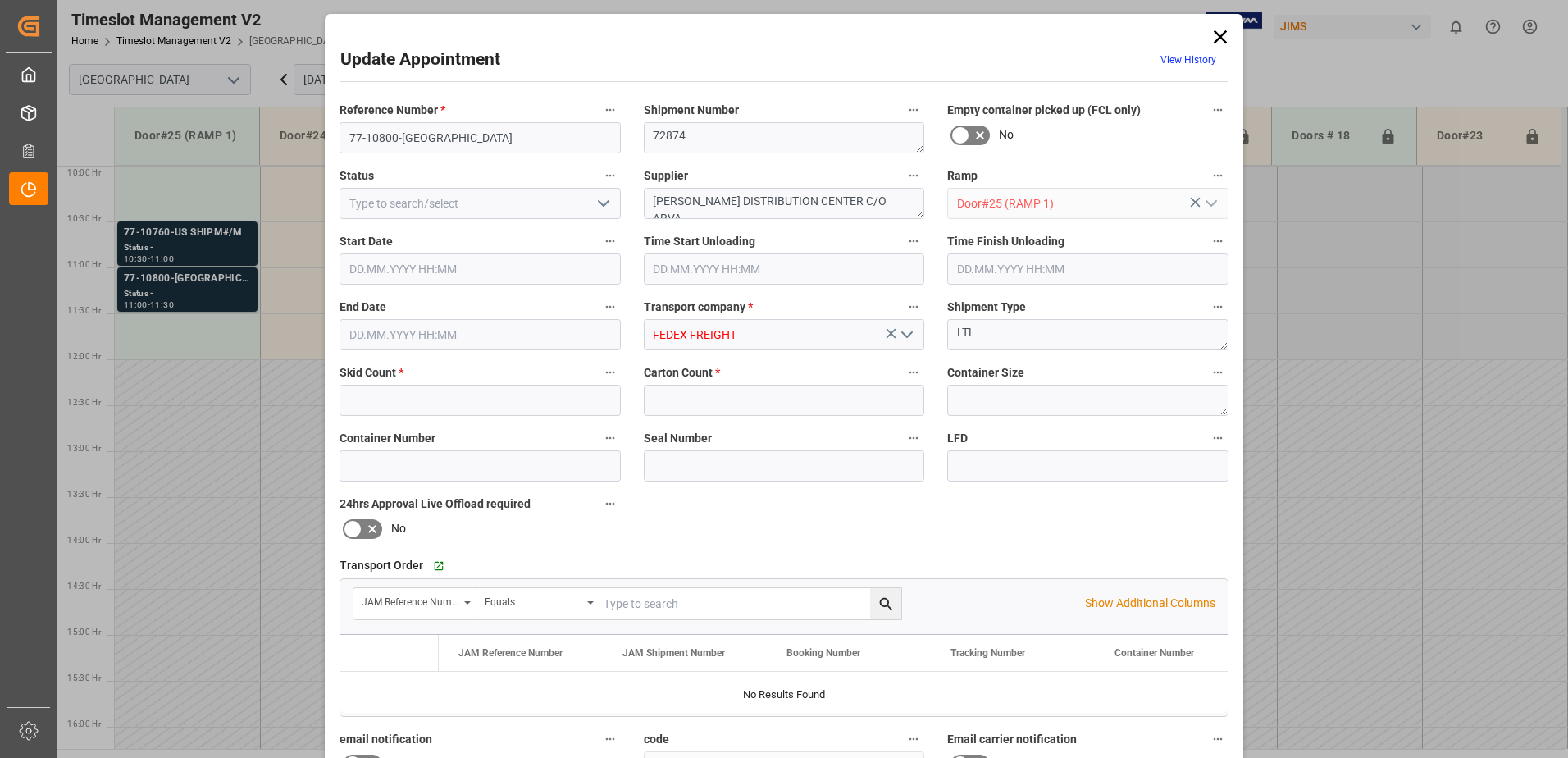
type input "4"
type input "175"
type input "08.09.2025 11:00"
type input "08.09.2025 11:30"
type input "05.09.2025 12:46"
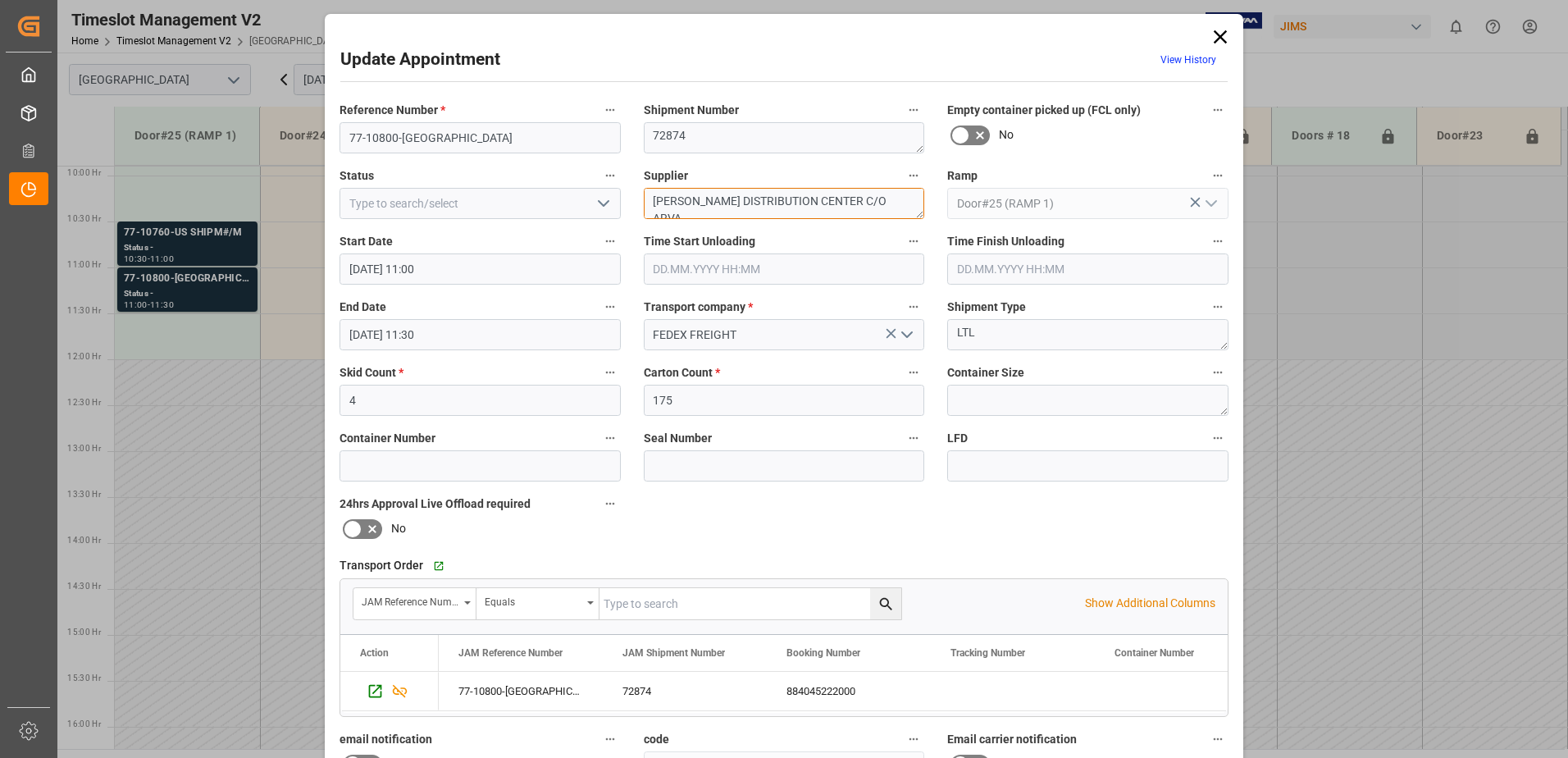
drag, startPoint x: 893, startPoint y: 204, endPoint x: 700, endPoint y: 200, distance: 193.0
click at [700, 200] on textarea "HARMAN DISTRIBUTION CENTER C/O ARVA" at bounding box center [784, 203] width 281 height 31
type textarea "HARMAN LUXURY / IN04(7) INON(12)"
click at [603, 202] on icon "open menu" at bounding box center [604, 204] width 20 height 20
click at [567, 347] on div "New Appointment" at bounding box center [479, 350] width 279 height 37
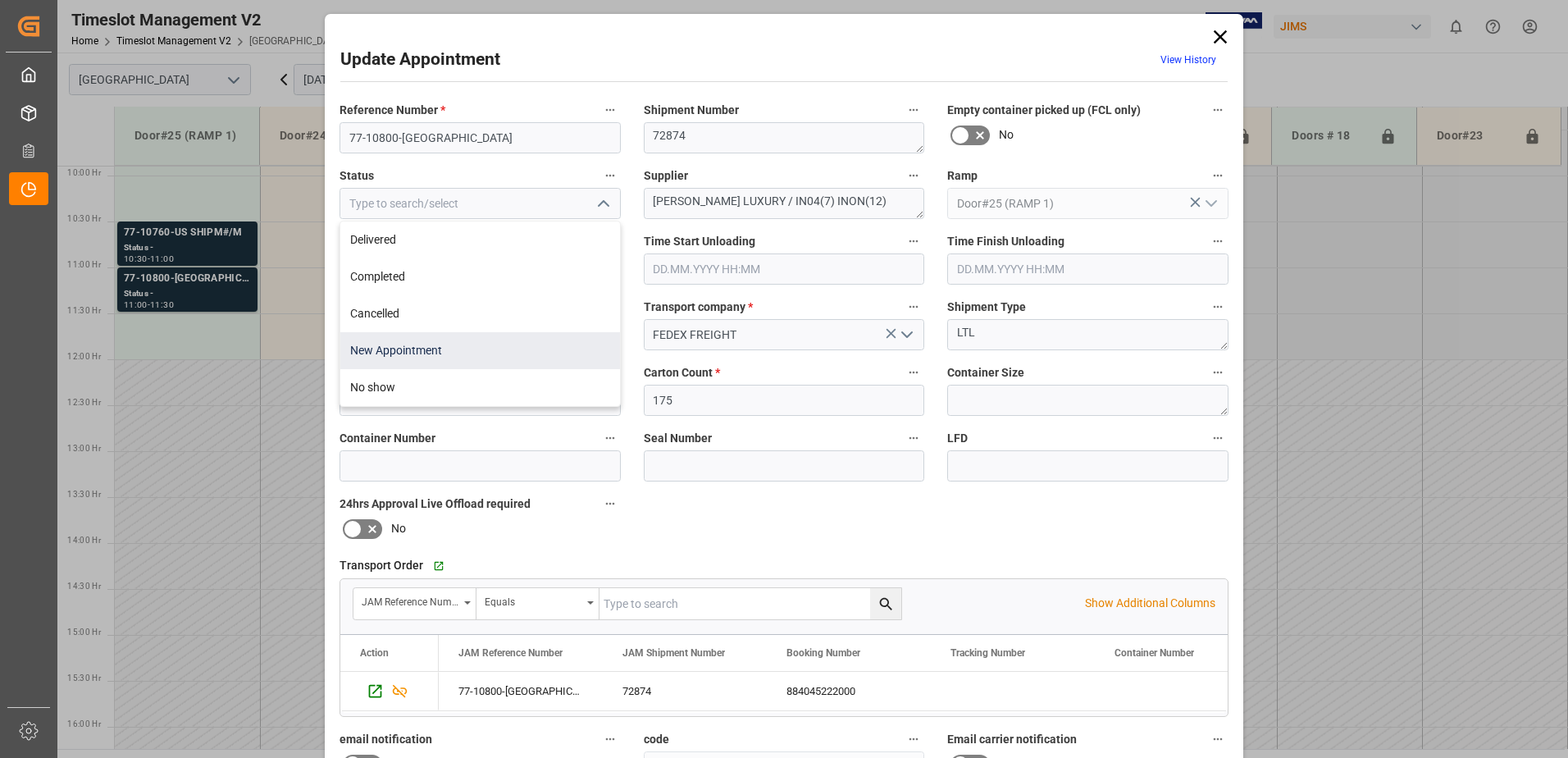
type input "New Appointment"
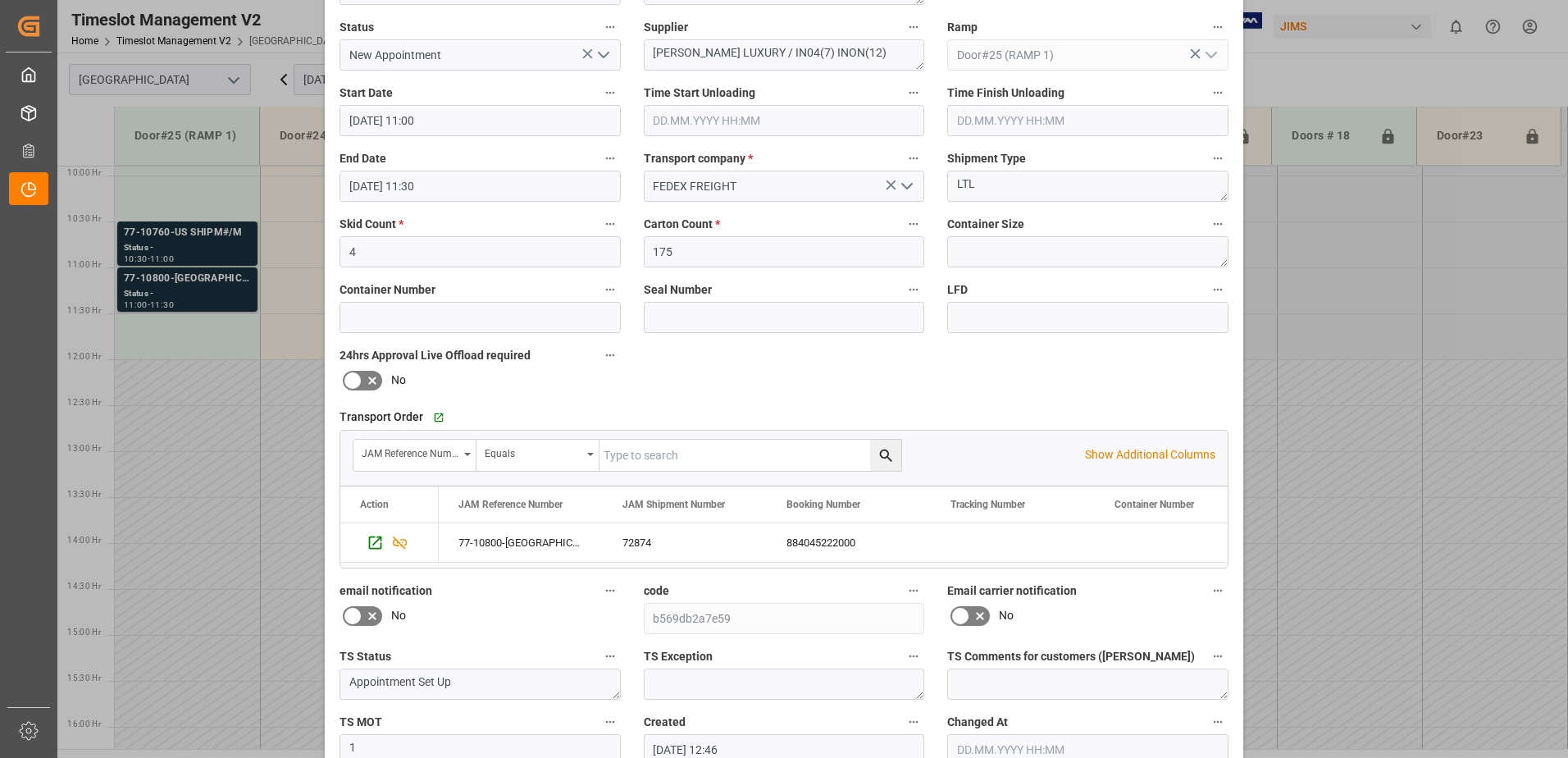
scroll to position [240, 0]
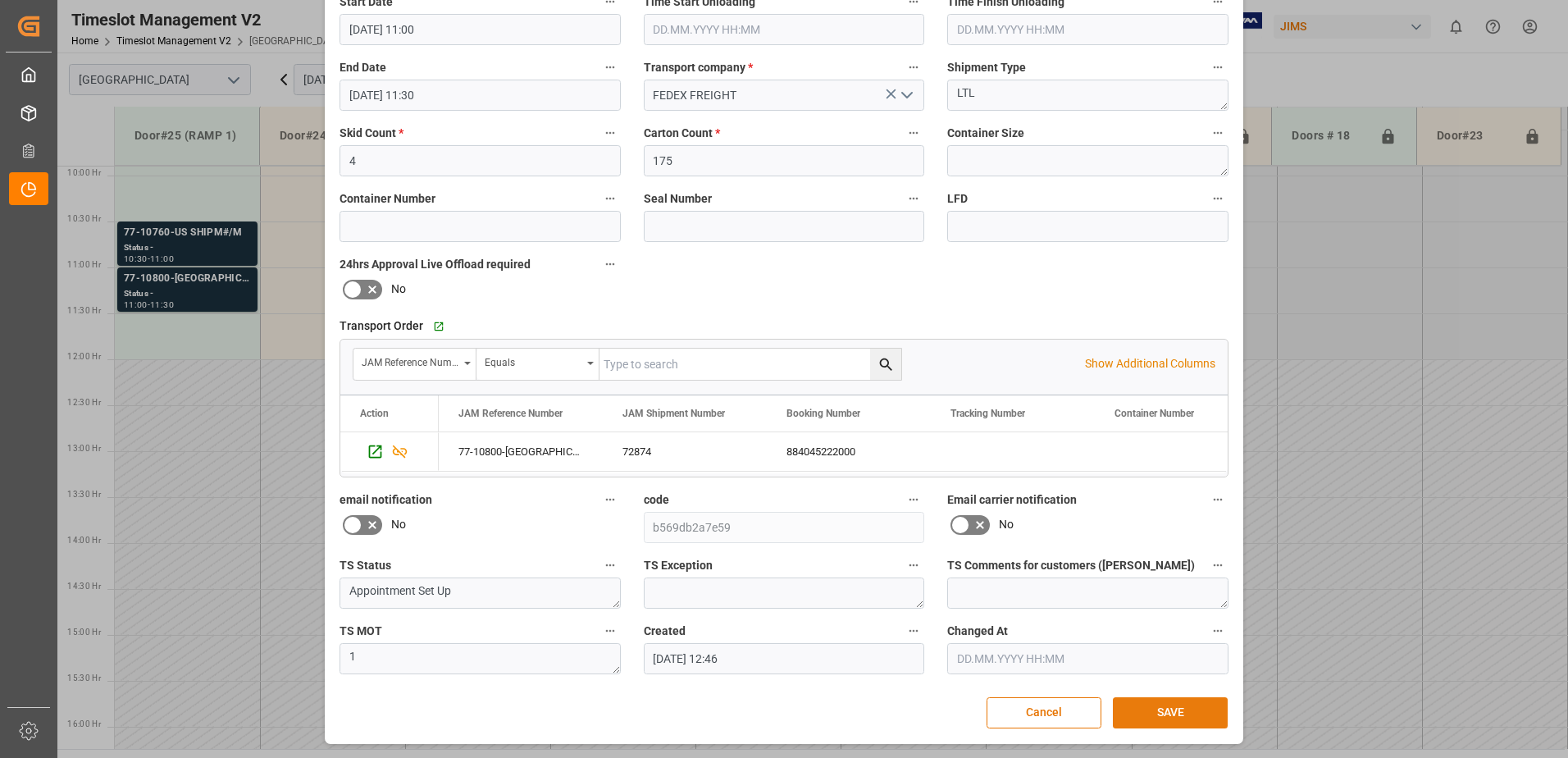
click at [1187, 714] on button "SAVE" at bounding box center [1169, 712] width 114 height 31
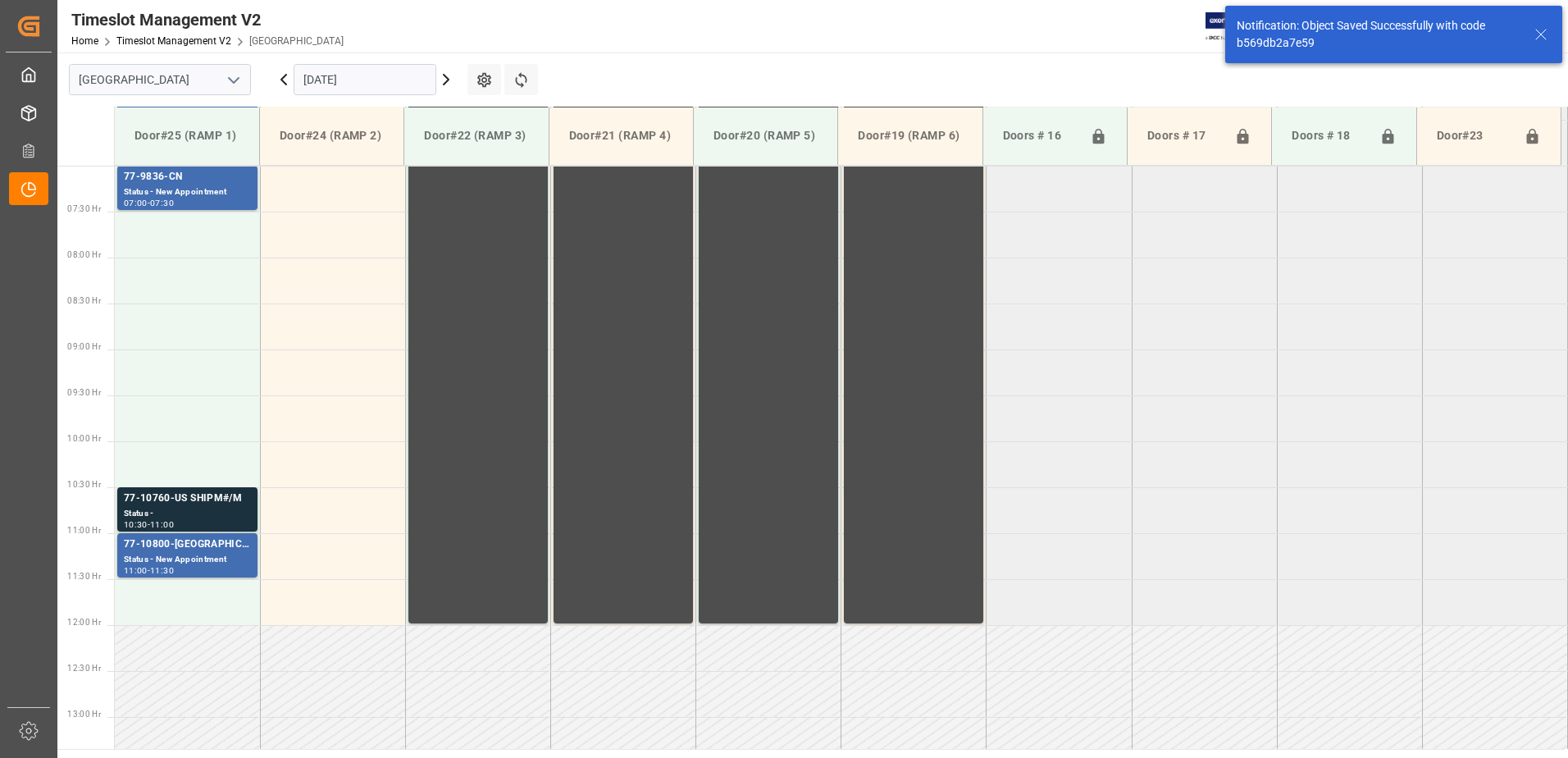
scroll to position [605, 0]
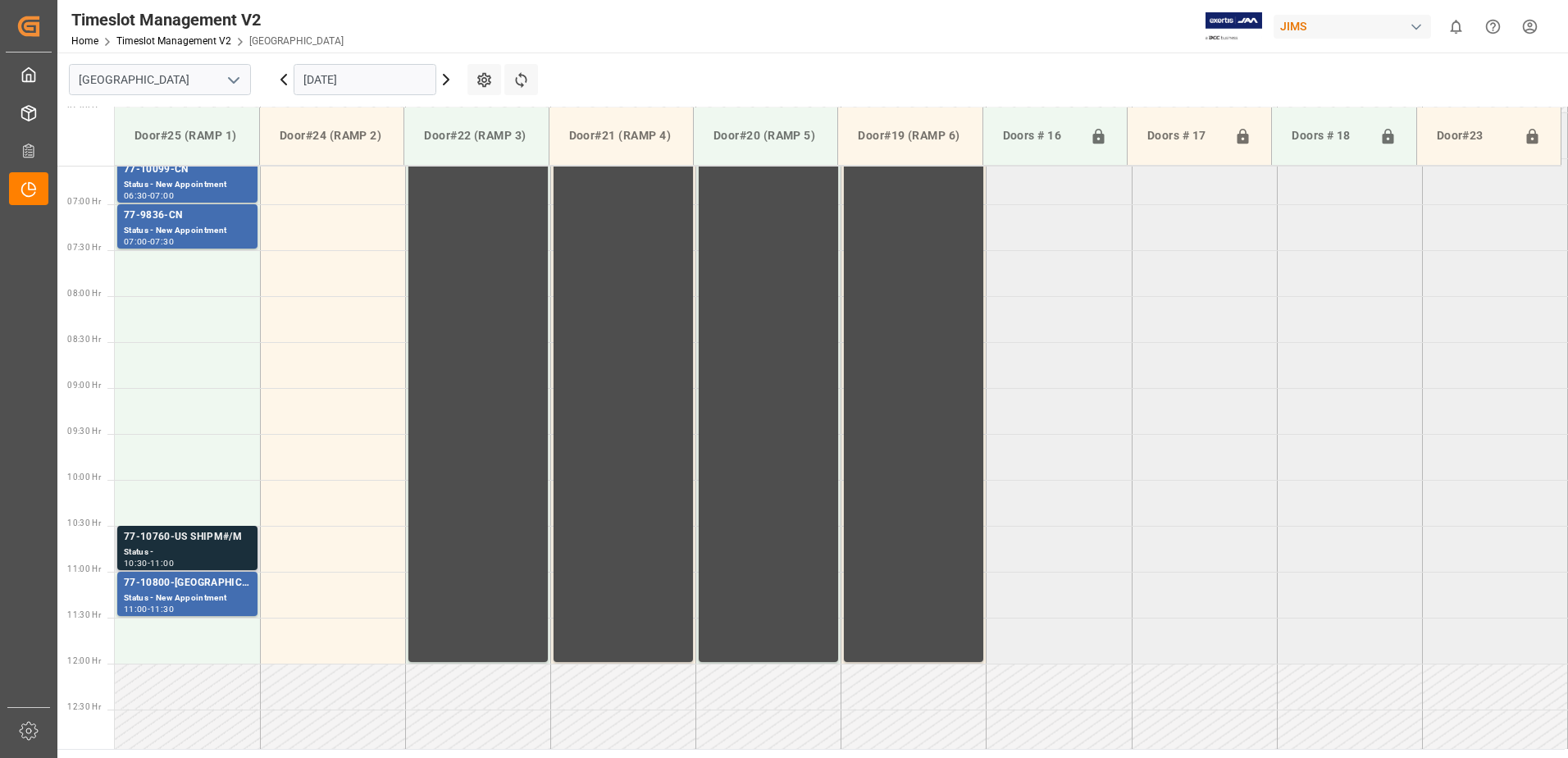
click at [191, 548] on div "Status -" at bounding box center [188, 553] width 127 height 14
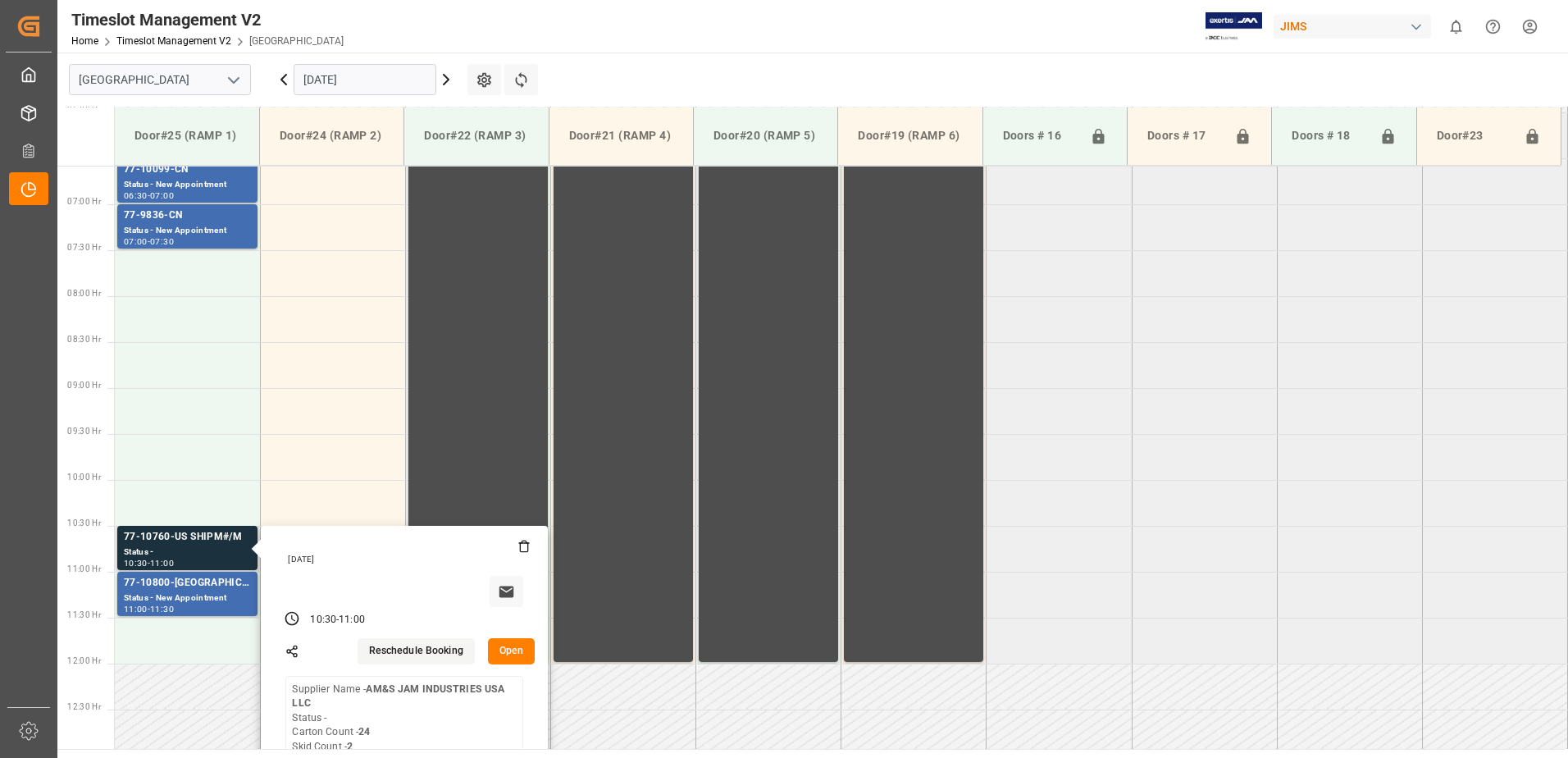
click at [519, 650] on button "Open" at bounding box center [512, 652] width 48 height 26
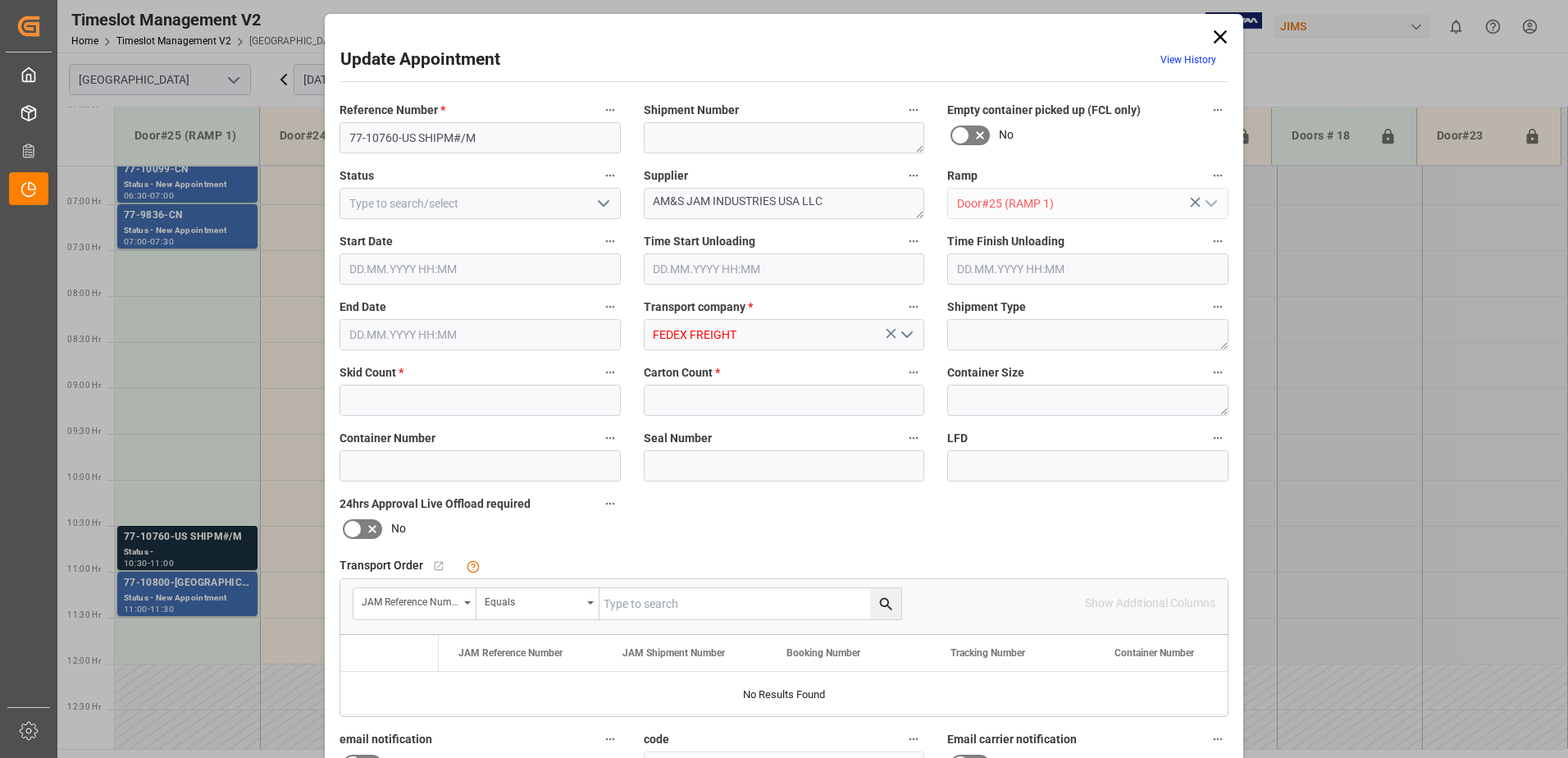
type input "2"
type input "24"
type input "08.09.2025 07:30"
type input "08.09.2025 08:00"
type input "05.09.2025 12:44"
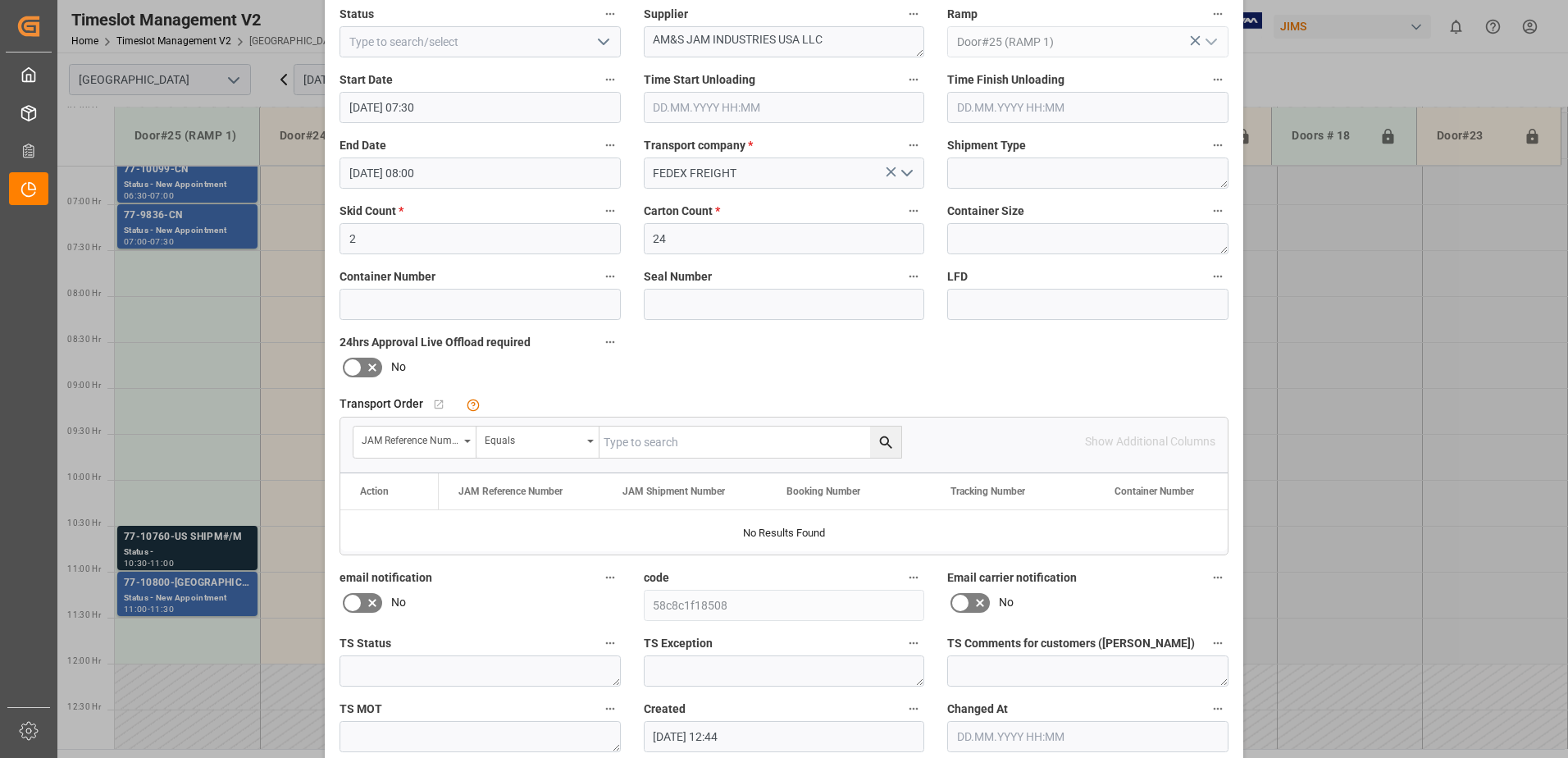
scroll to position [240, 0]
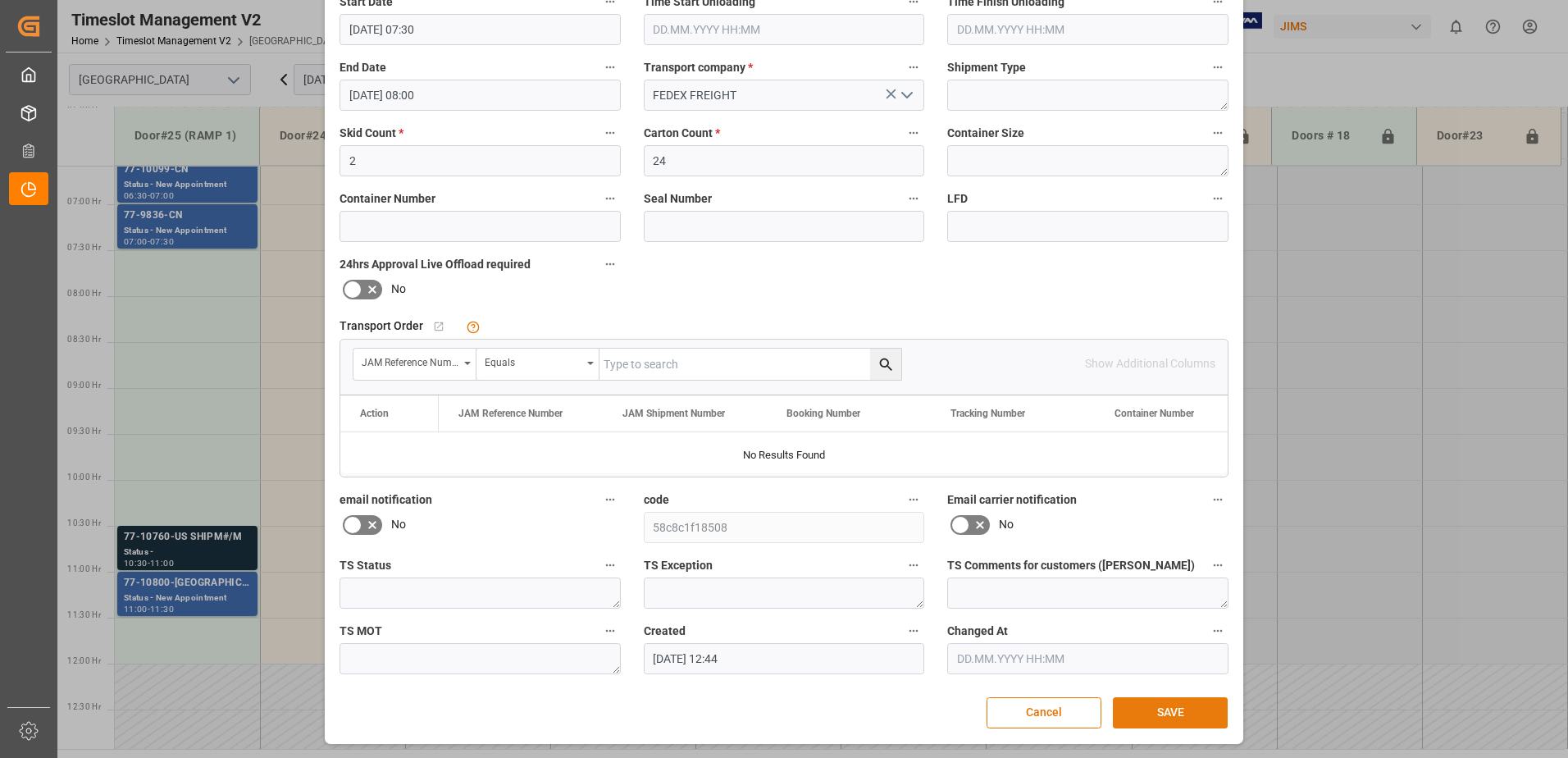
click at [1172, 711] on button "SAVE" at bounding box center [1169, 712] width 114 height 31
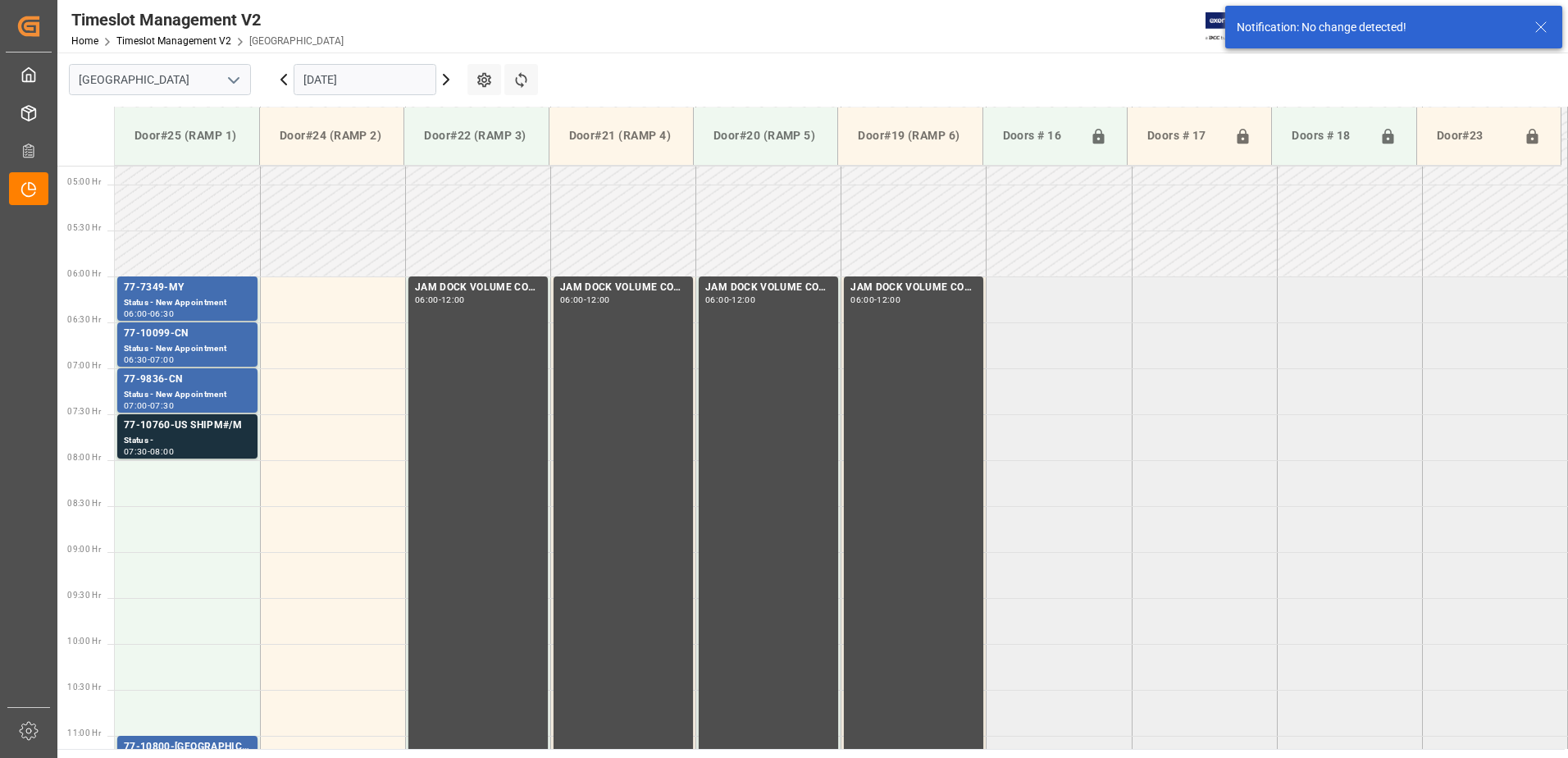
scroll to position [541, 0]
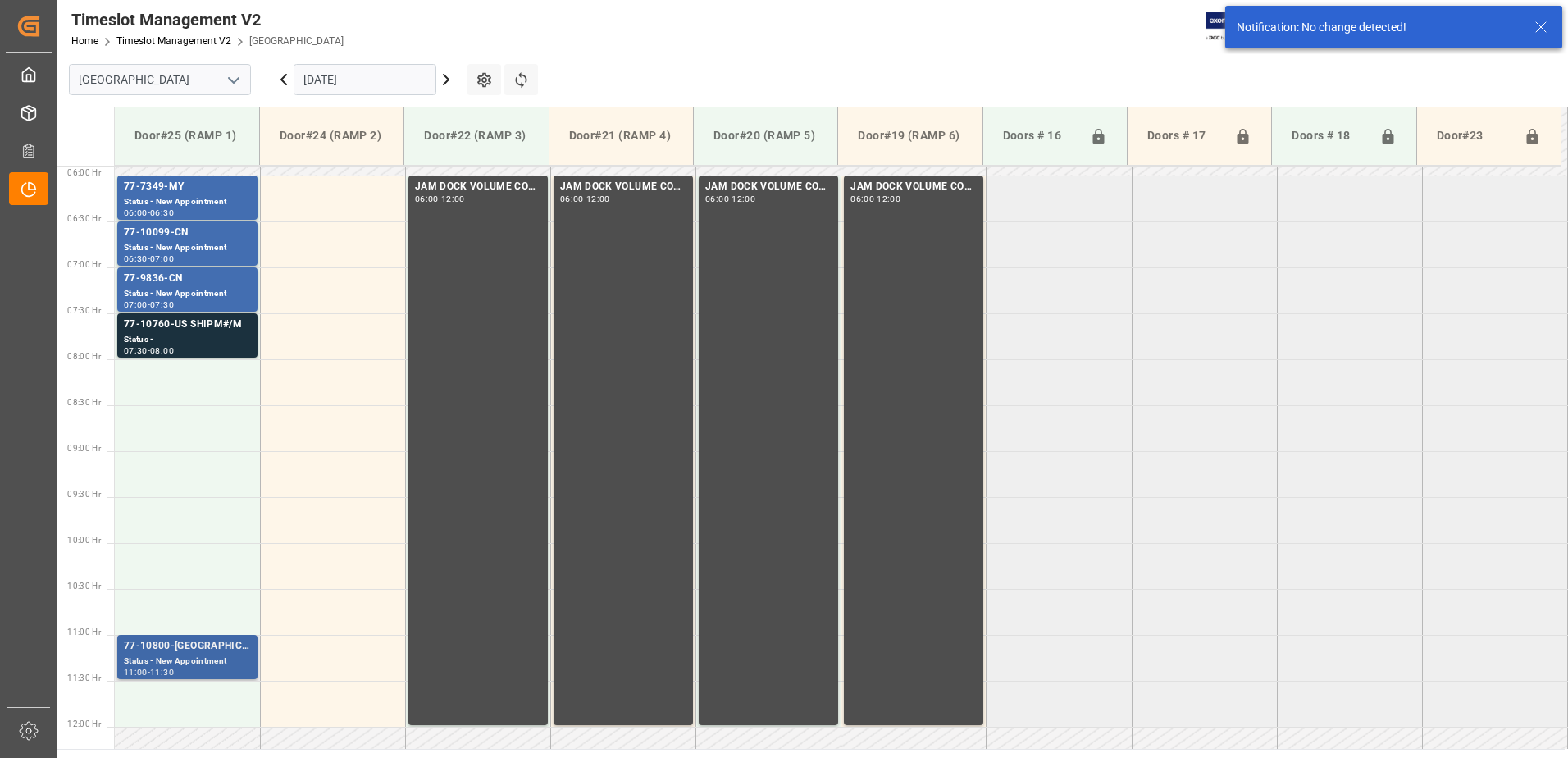
click at [205, 651] on div "77-10800-US" at bounding box center [188, 647] width 127 height 16
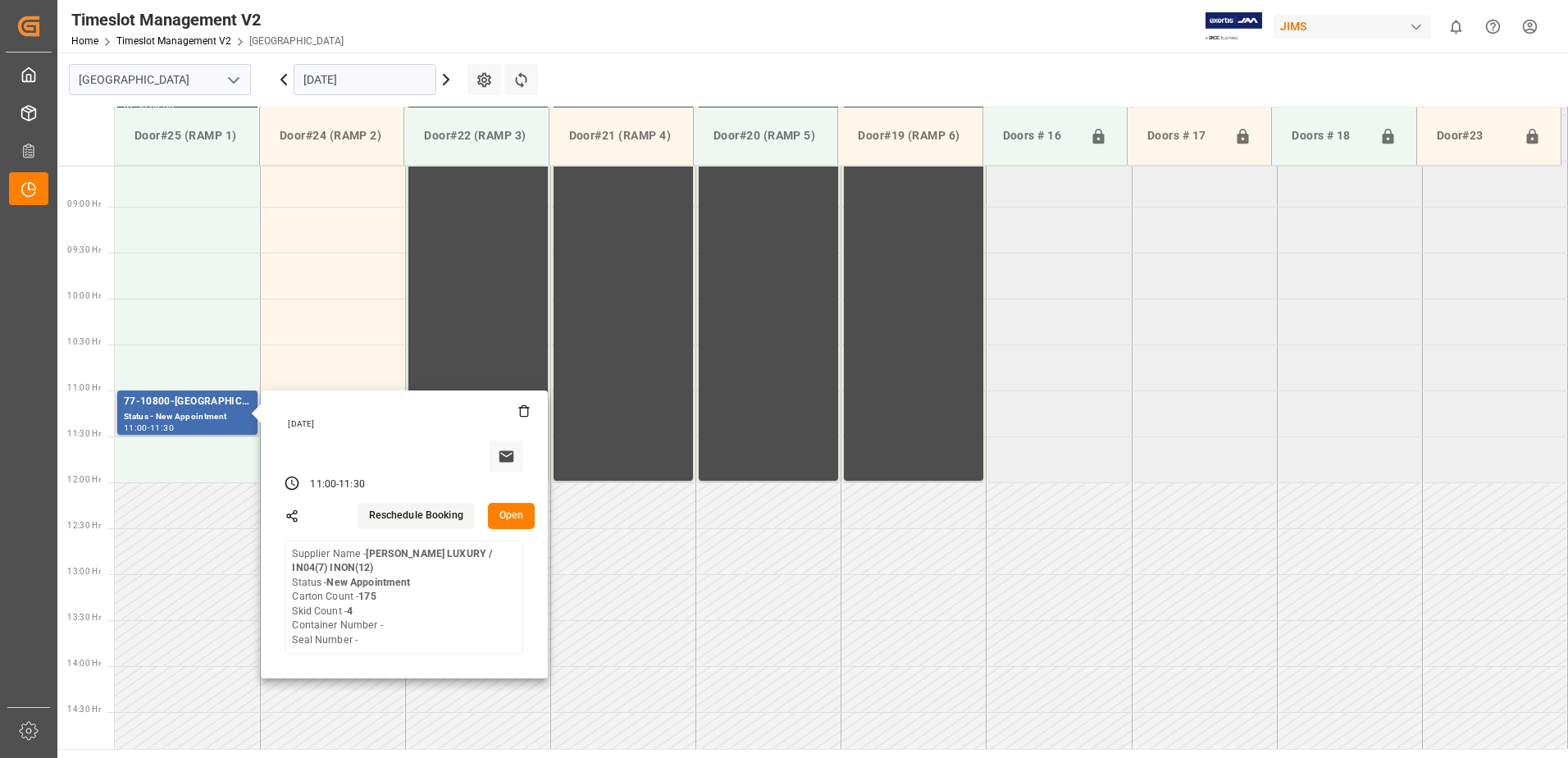
scroll to position [788, 0]
click at [513, 510] on button "Open" at bounding box center [512, 514] width 48 height 26
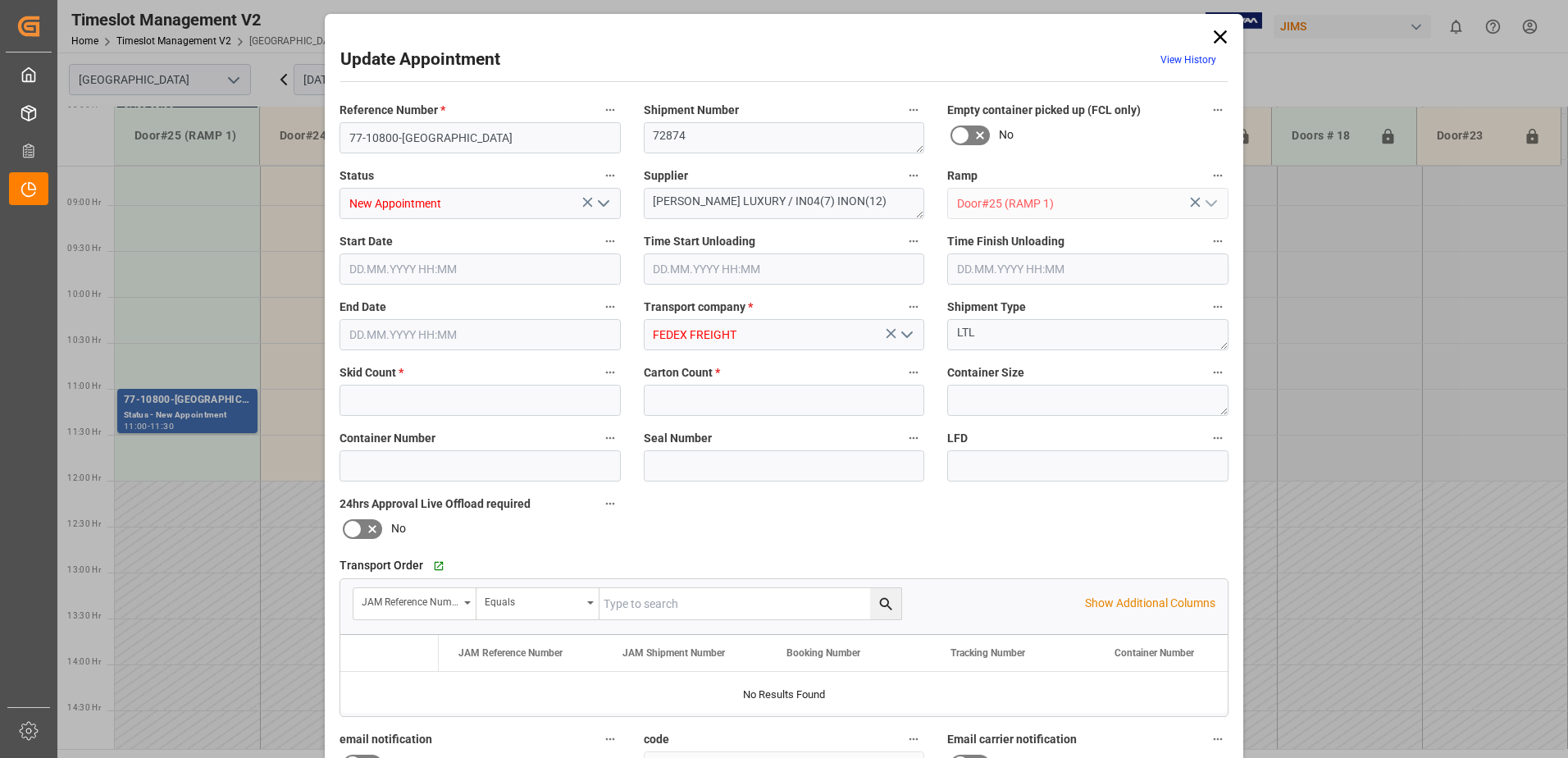
type input "4"
type input "175"
type input "08.09.2025 11:00"
type input "08.09.2025 11:30"
type input "05.09.2025 12:46"
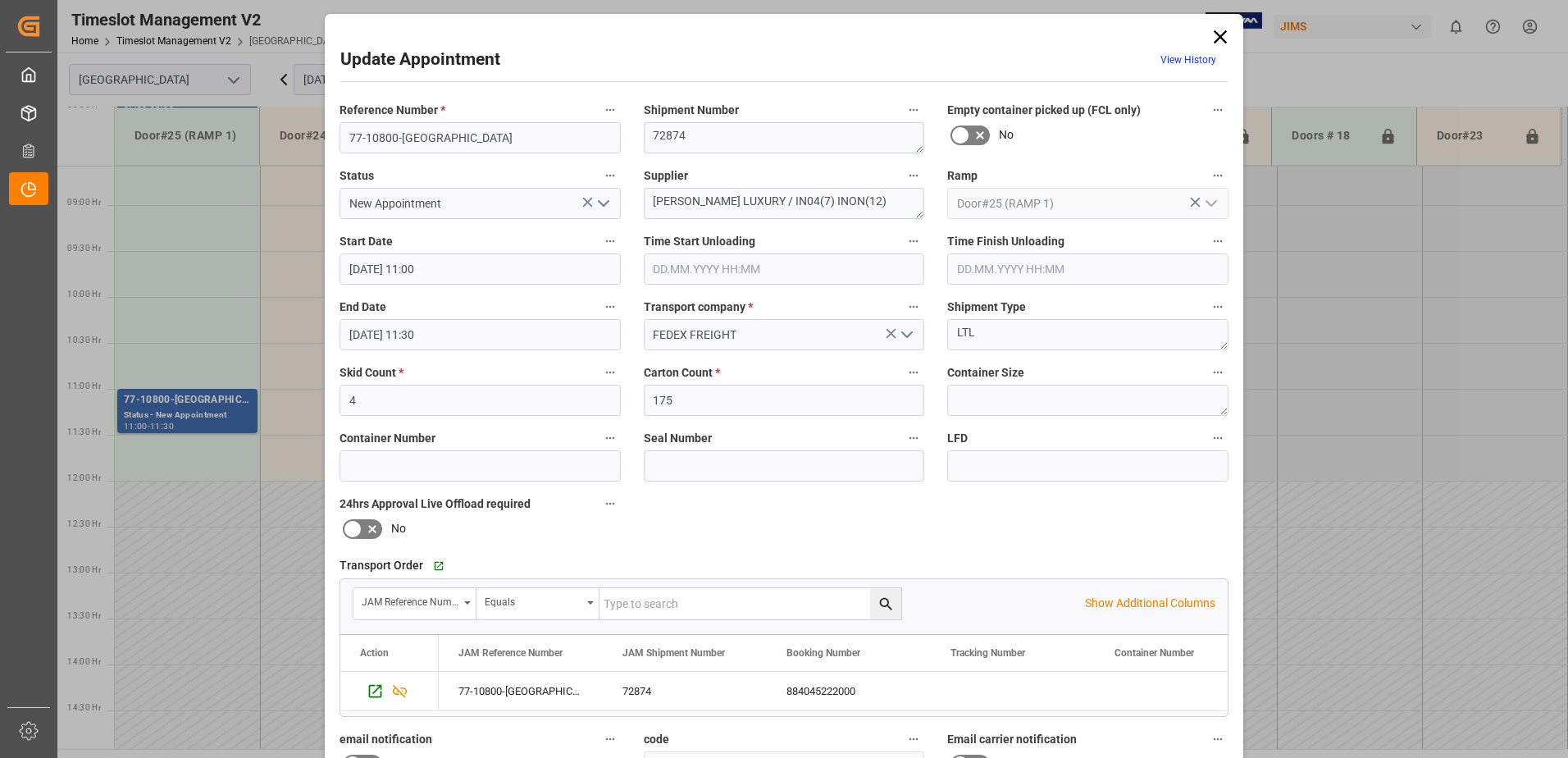
click at [469, 266] on input "08.09.2025 11:00" at bounding box center [479, 269] width 281 height 31
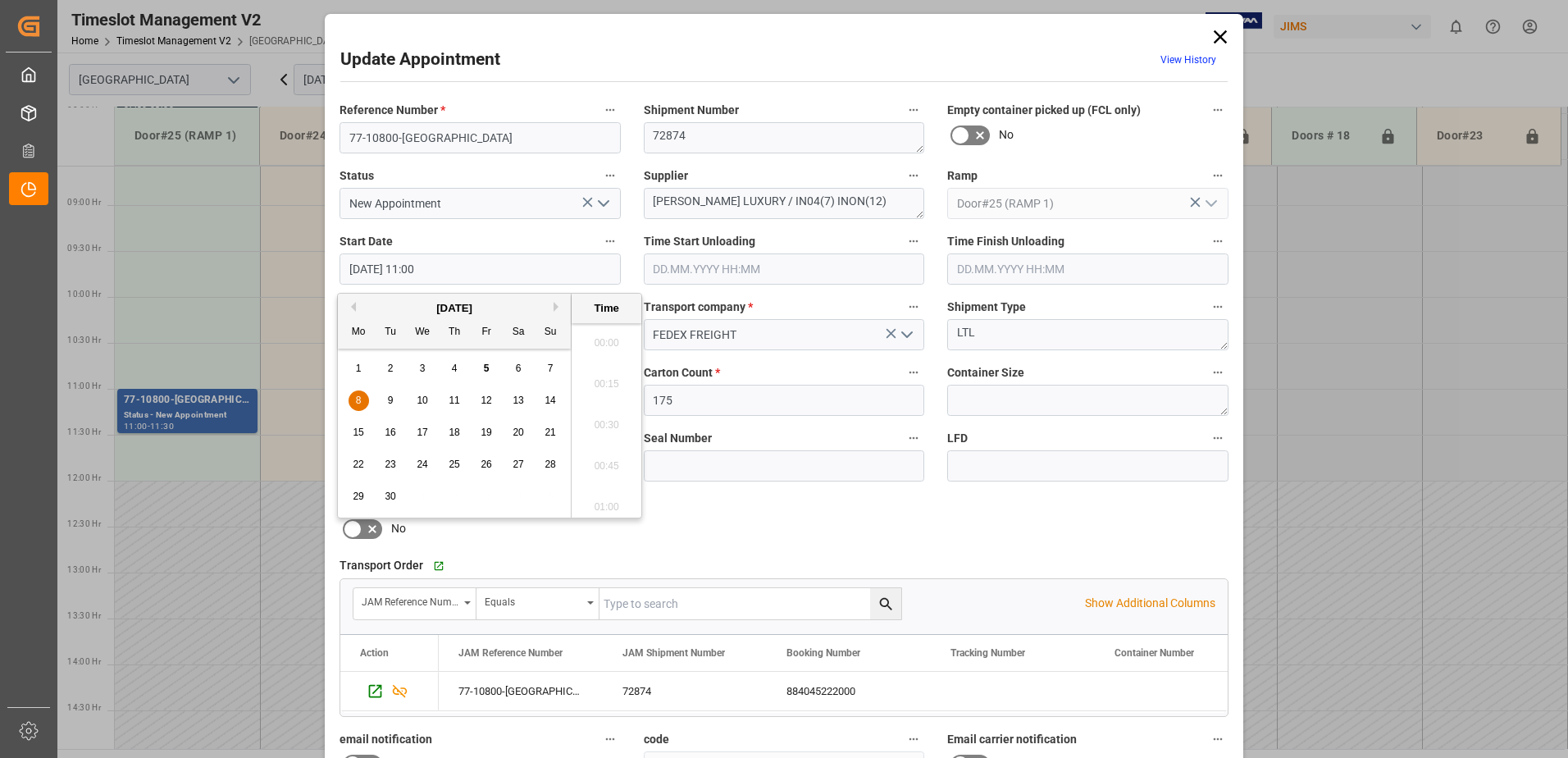
scroll to position [1729, 0]
click at [359, 401] on span "8" at bounding box center [359, 401] width 6 height 12
click at [606, 331] on li "08:00" at bounding box center [607, 337] width 70 height 41
type input "08.09.2025 08:00"
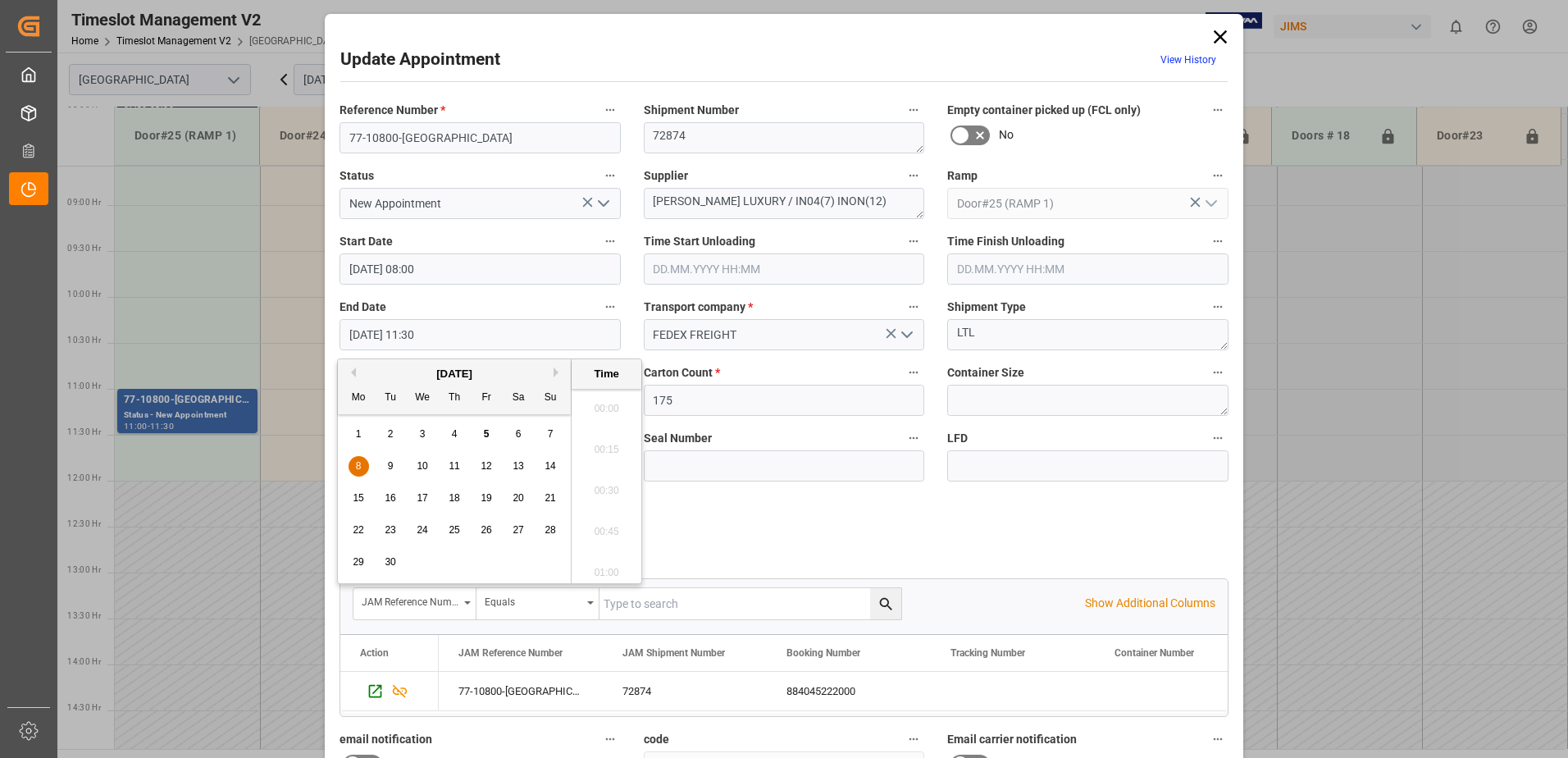
click at [533, 333] on input "08.09.2025 11:30" at bounding box center [479, 334] width 281 height 31
drag, startPoint x: 354, startPoint y: 465, endPoint x: 423, endPoint y: 483, distance: 71.3
click at [354, 466] on div "8" at bounding box center [359, 467] width 21 height 20
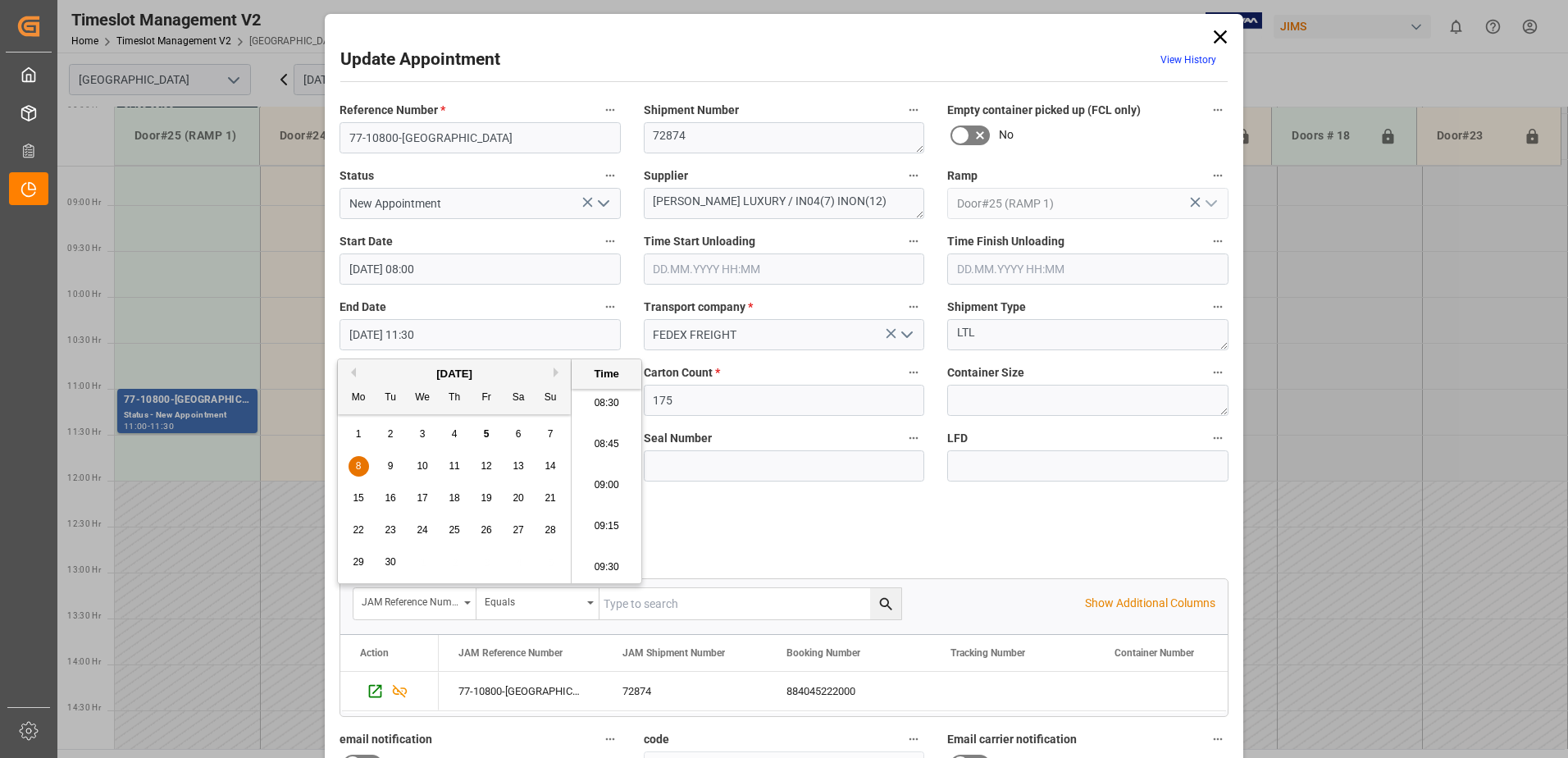
click at [601, 401] on li "08:30" at bounding box center [607, 403] width 70 height 41
type input "08.09.2025 08:30"
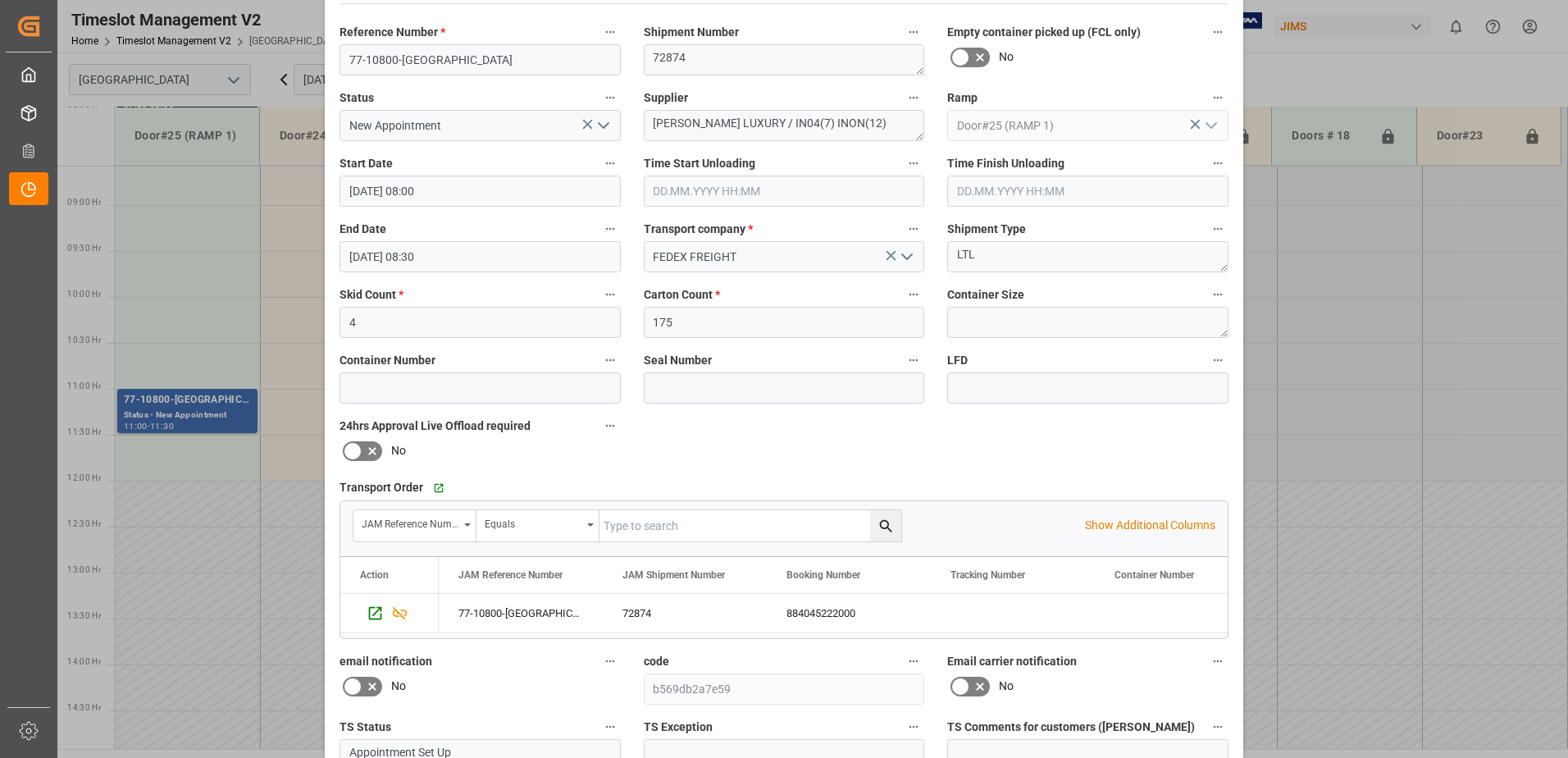
scroll to position [240, 0]
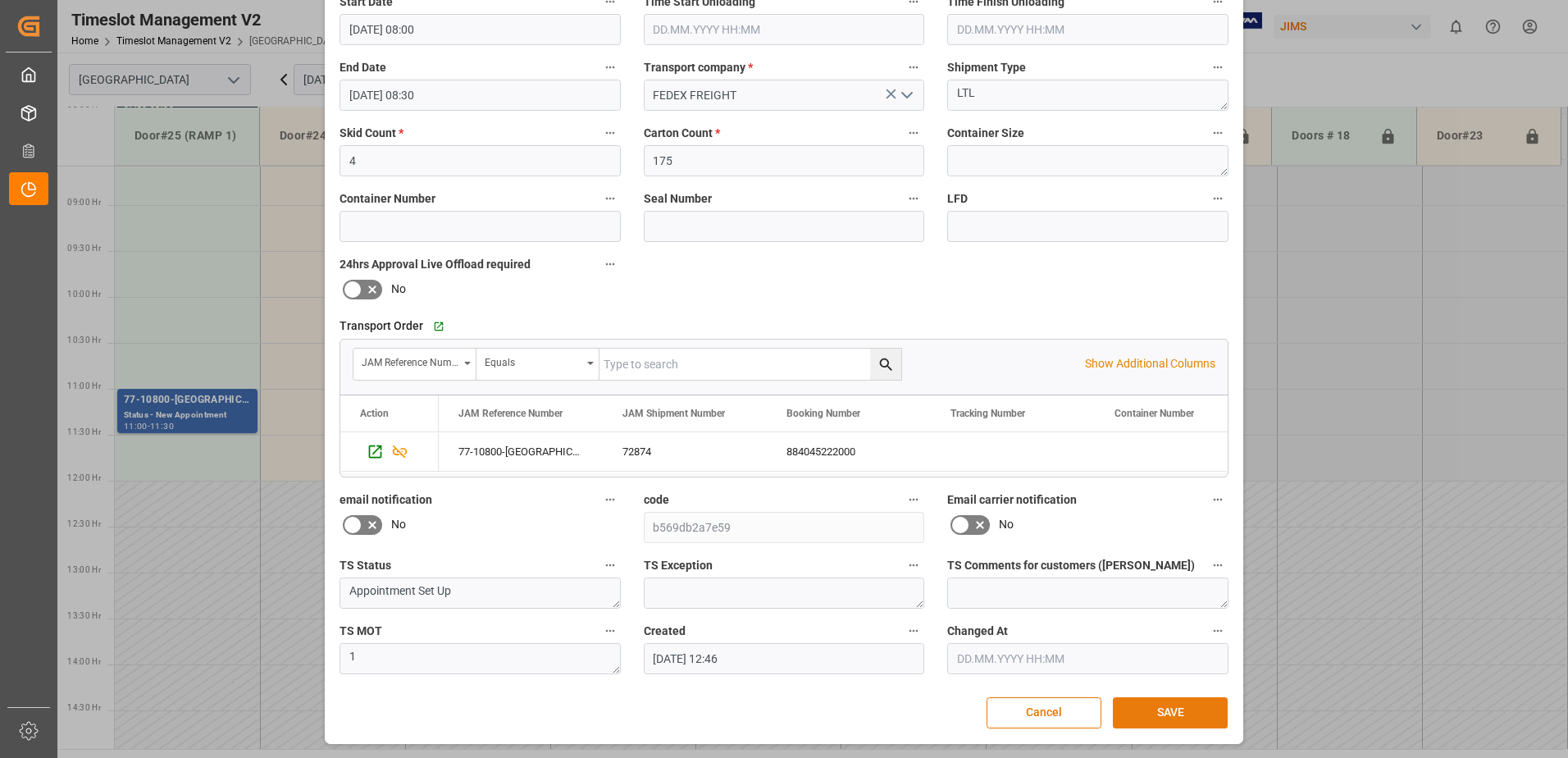
click at [1188, 711] on button "SAVE" at bounding box center [1169, 712] width 114 height 31
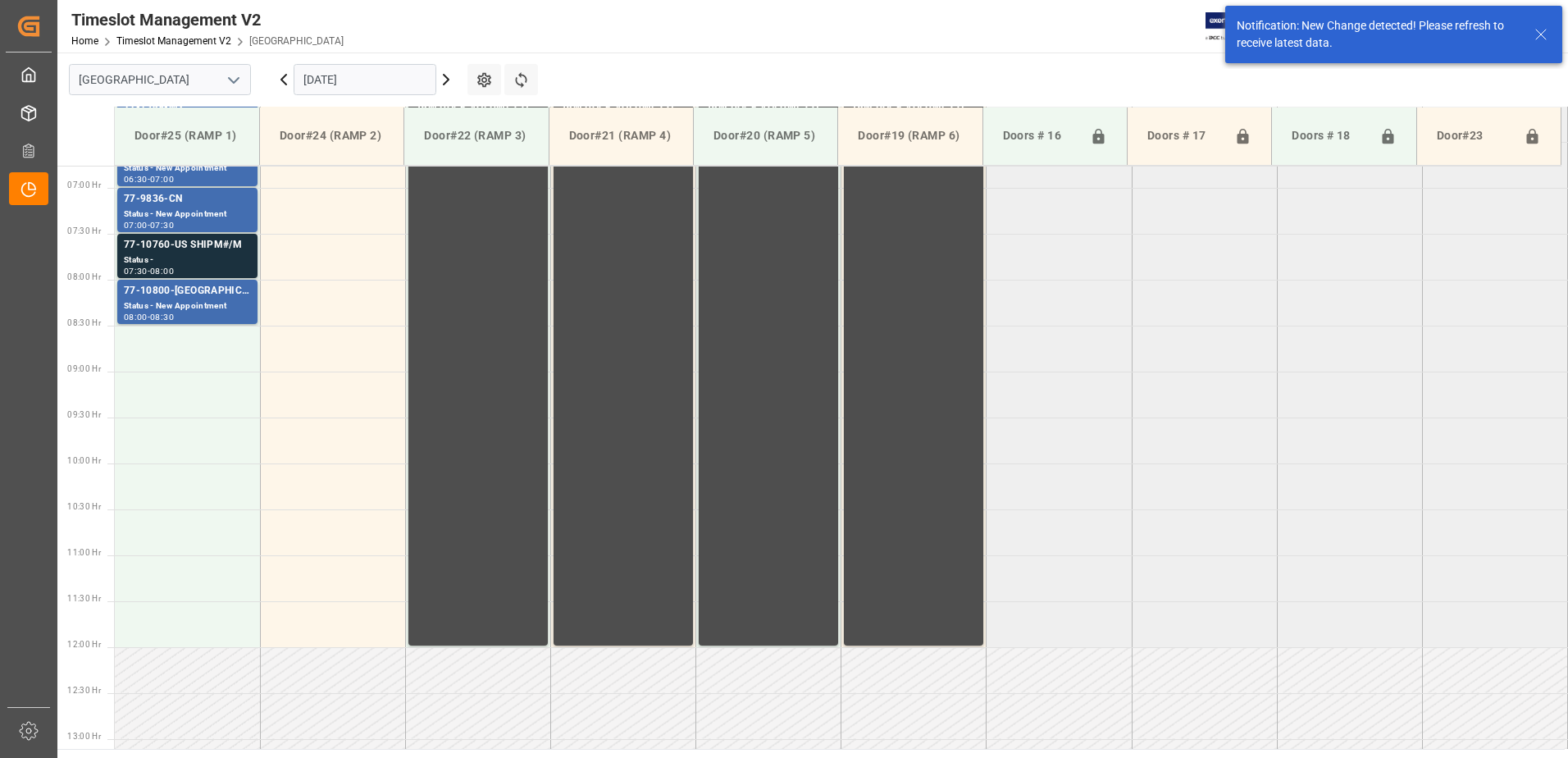
scroll to position [634, 0]
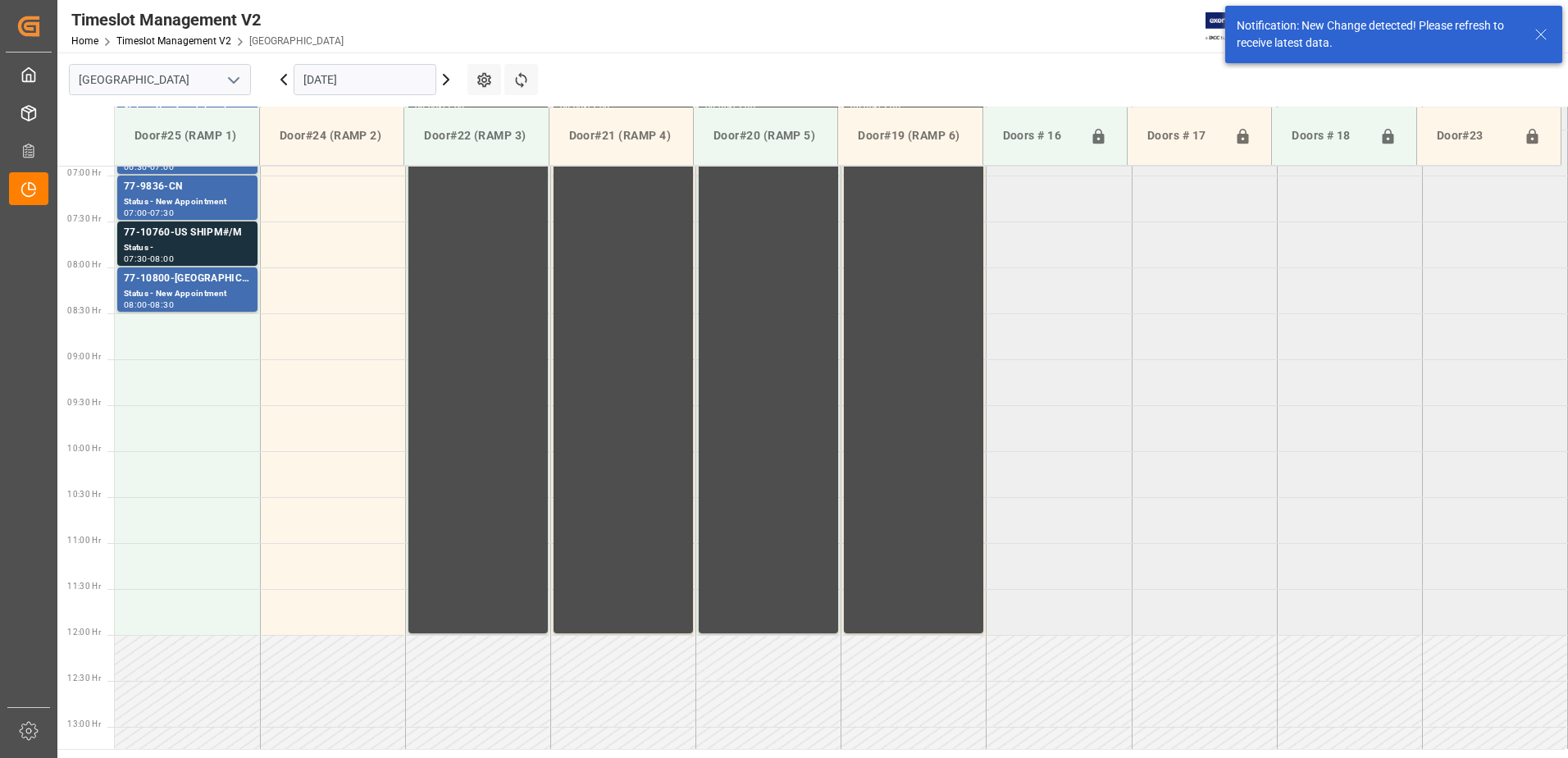
click at [385, 77] on input "08.09.2025" at bounding box center [365, 79] width 143 height 31
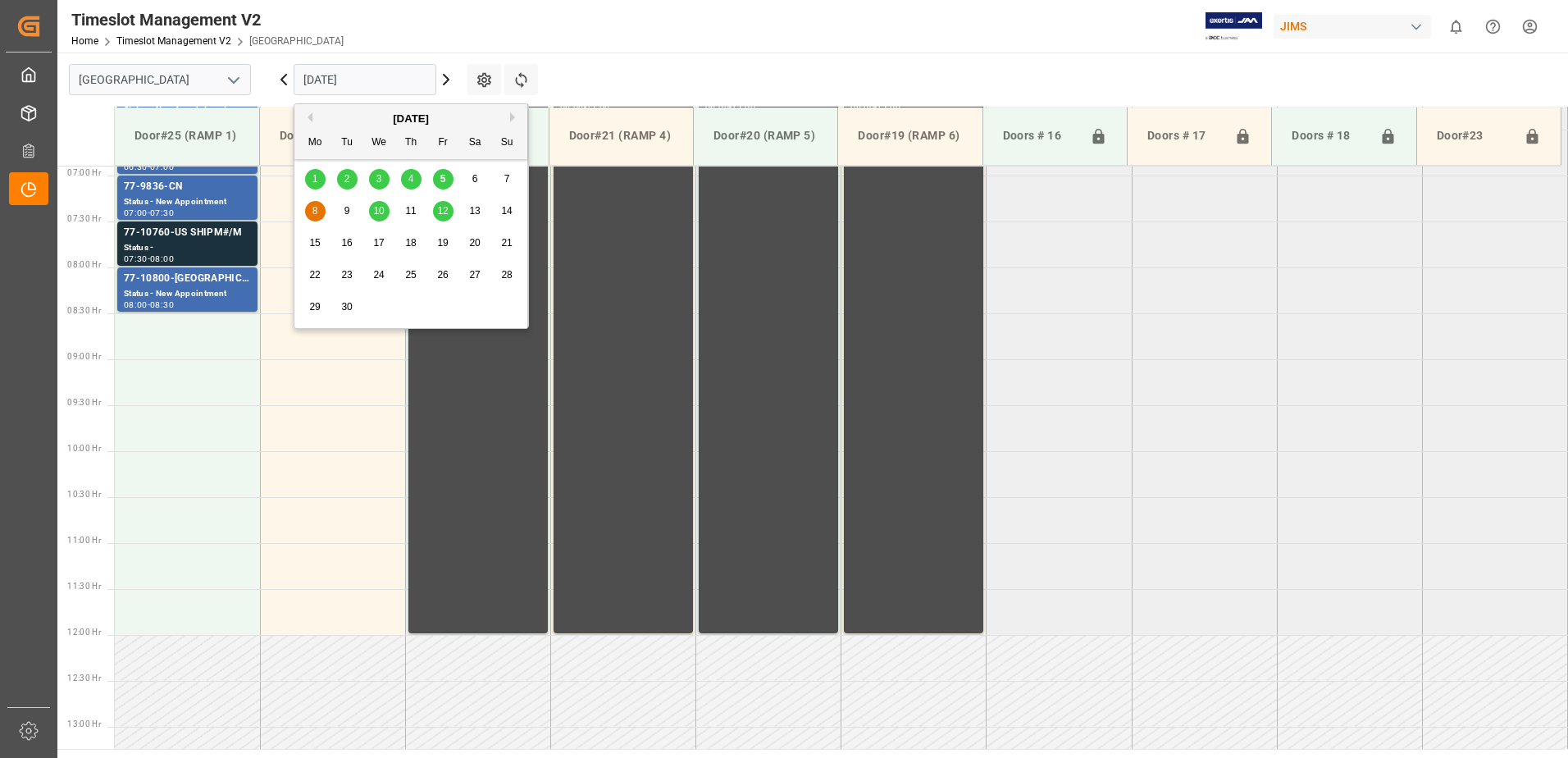
click at [378, 213] on span "10" at bounding box center [378, 211] width 11 height 12
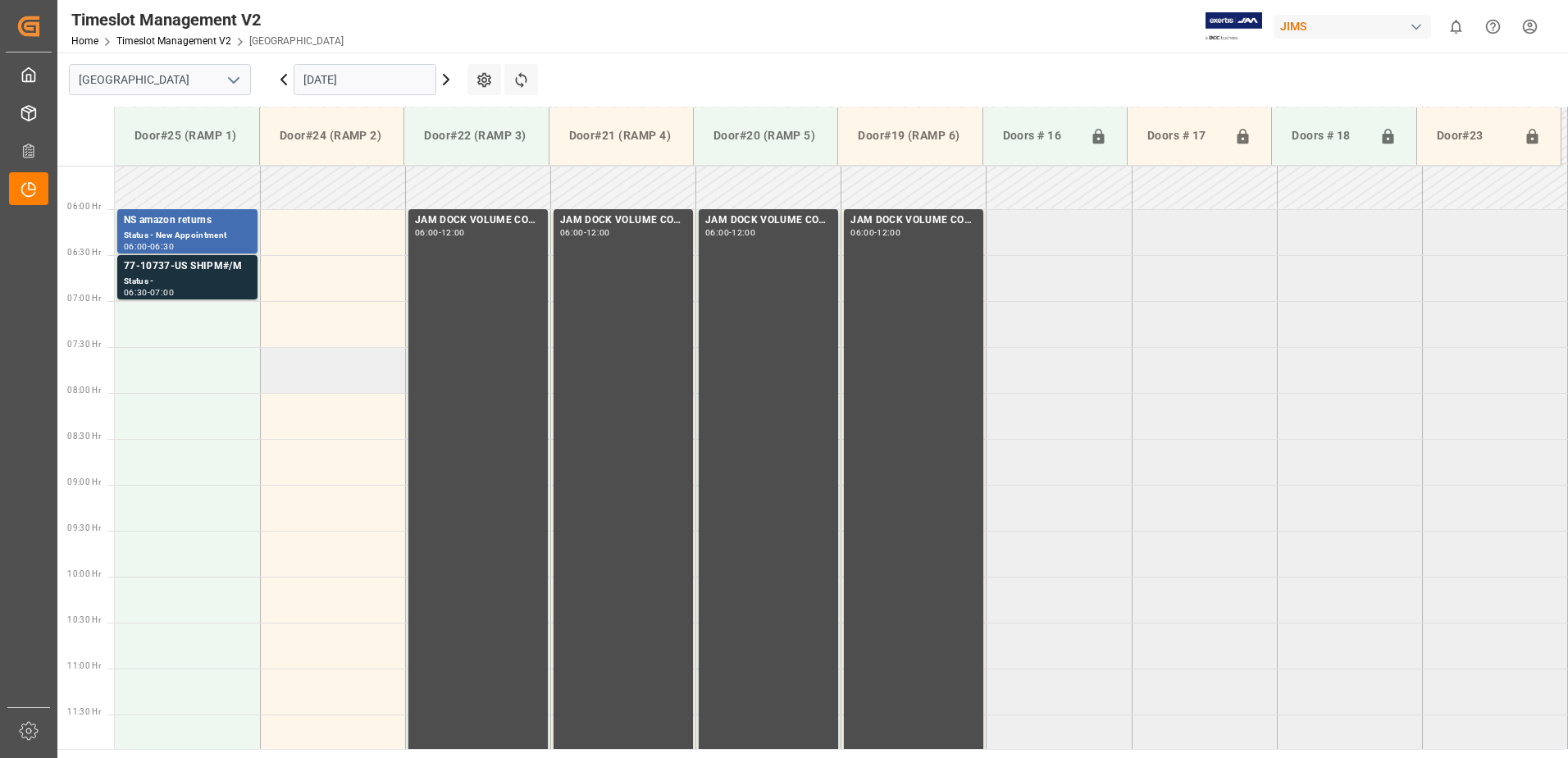
scroll to position [397, 0]
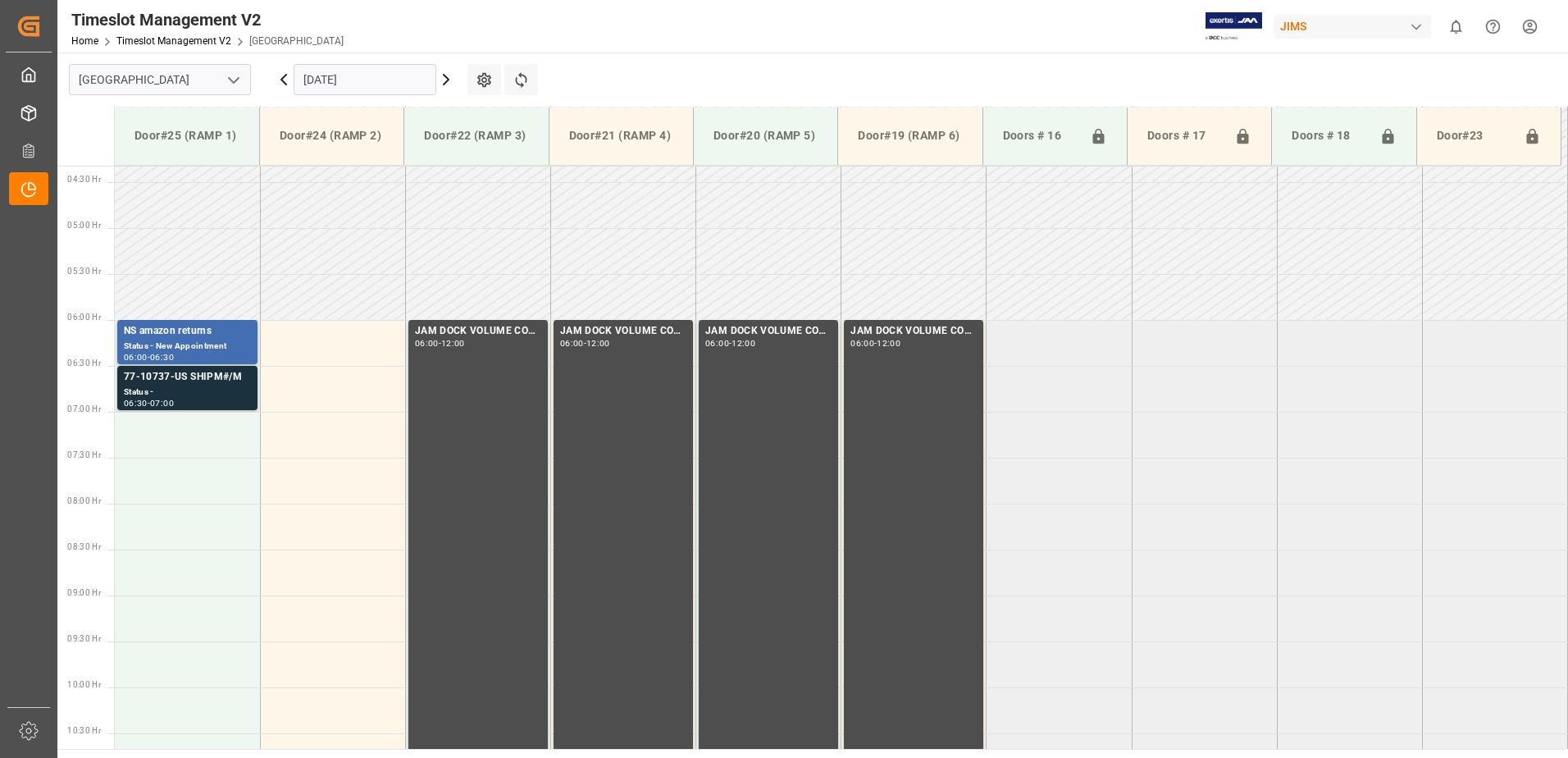
click at [377, 78] on input "10.09.2025" at bounding box center [365, 79] width 143 height 31
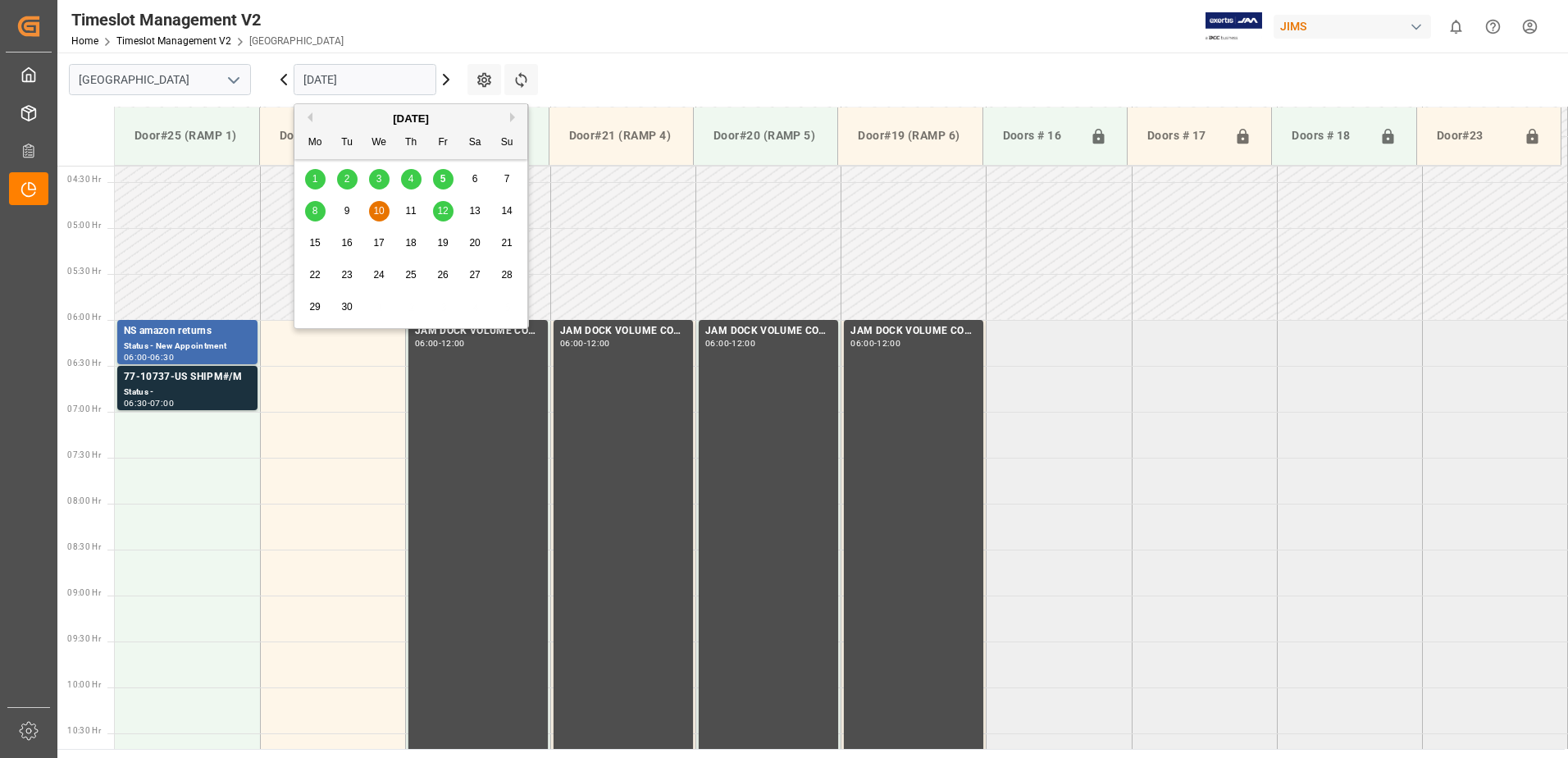
click at [443, 210] on span "12" at bounding box center [442, 211] width 11 height 12
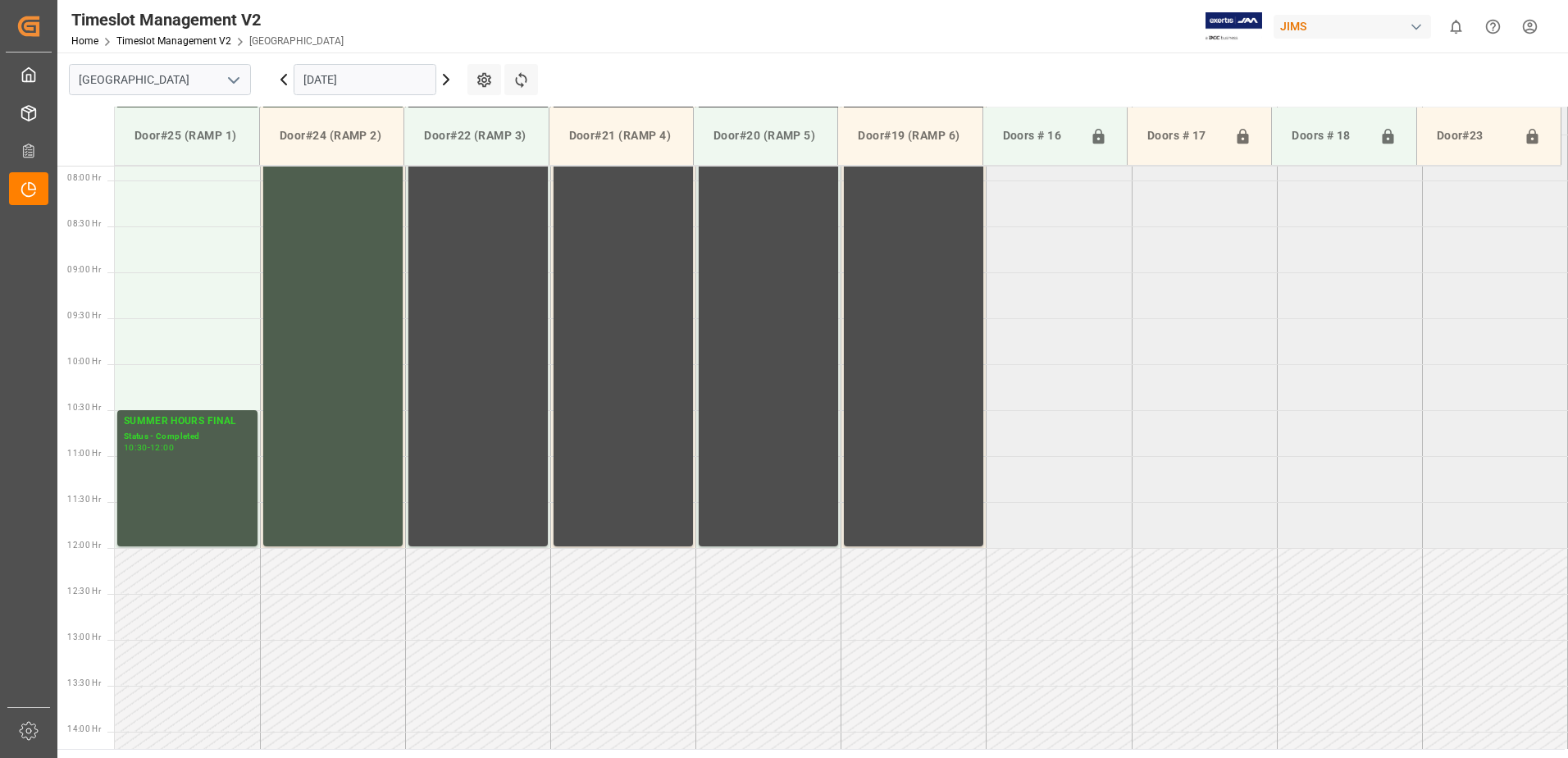
scroll to position [725, 0]
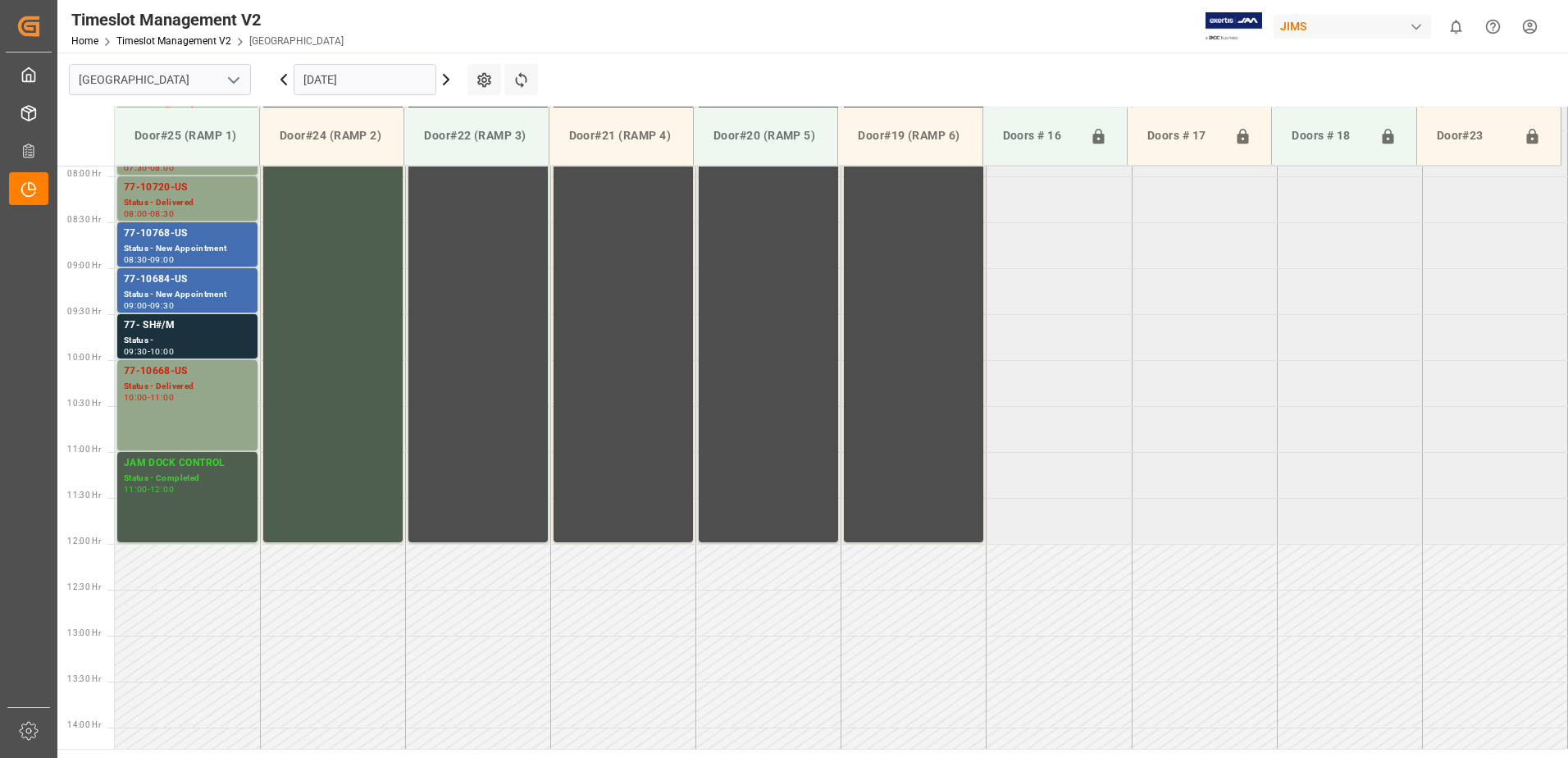
scroll to position [725, 0]
click at [177, 389] on div "Status - Delivered" at bounding box center [188, 386] width 127 height 14
